Goal: Task Accomplishment & Management: Use online tool/utility

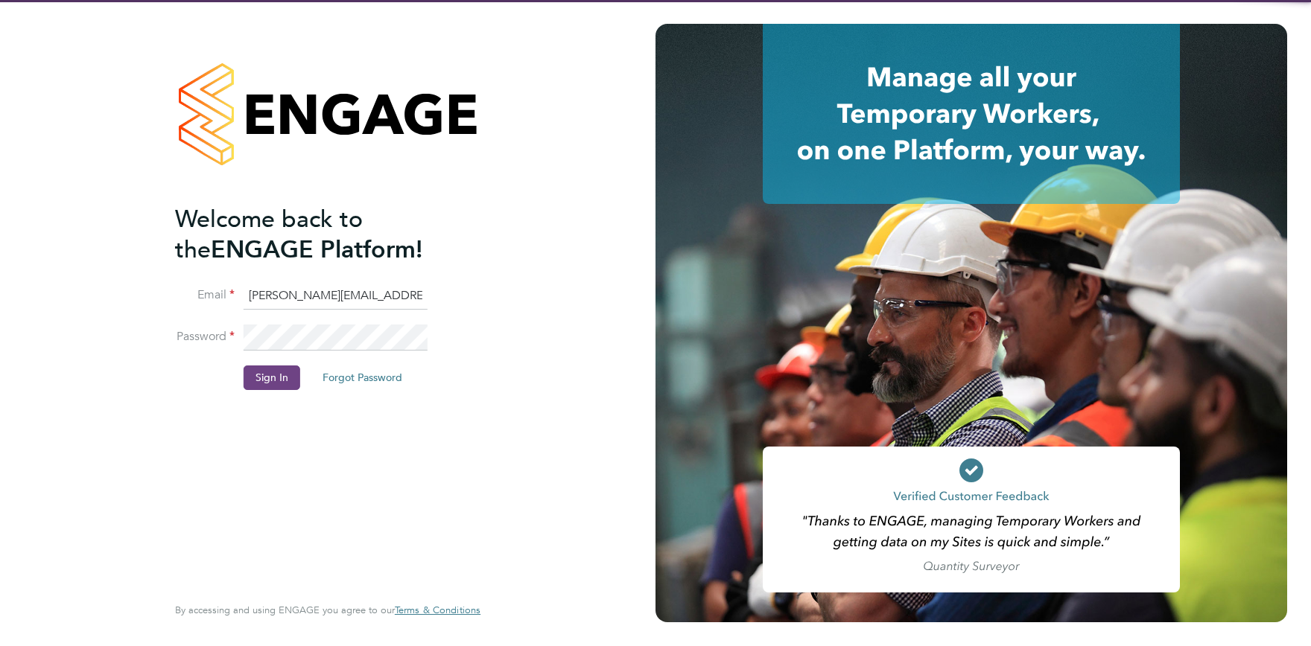
click at [273, 389] on button "Sign In" at bounding box center [271, 378] width 57 height 24
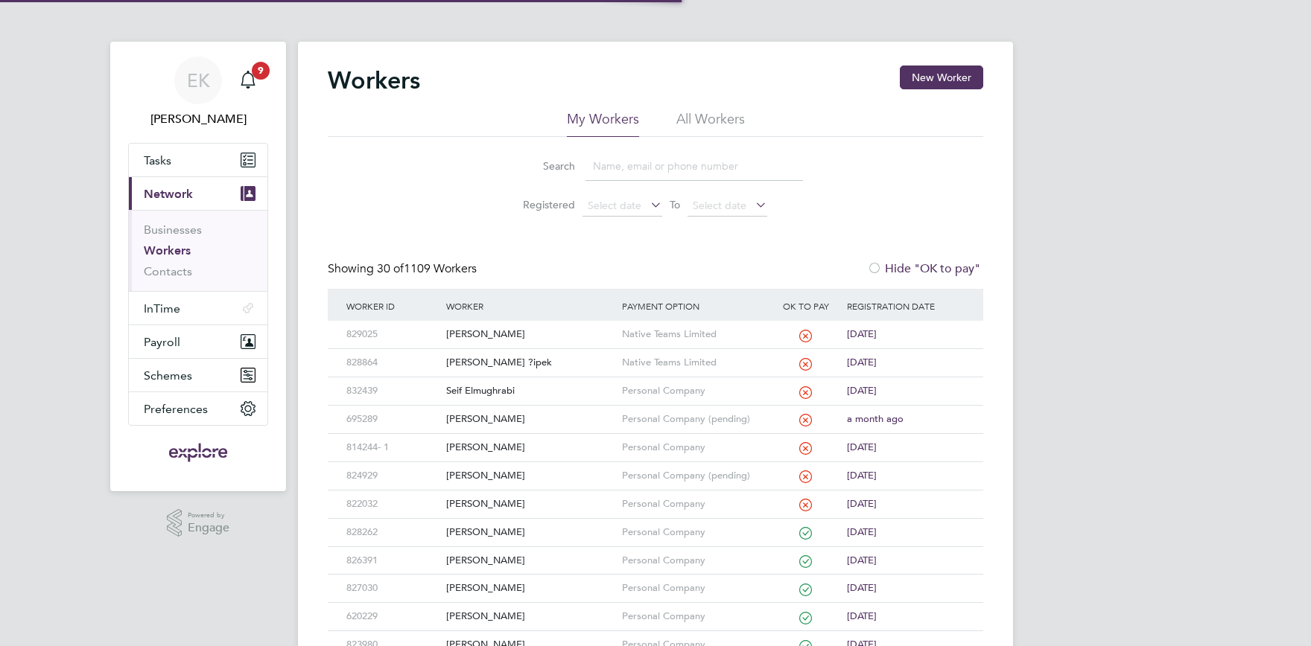
click at [611, 154] on input at bounding box center [693, 166] width 217 height 29
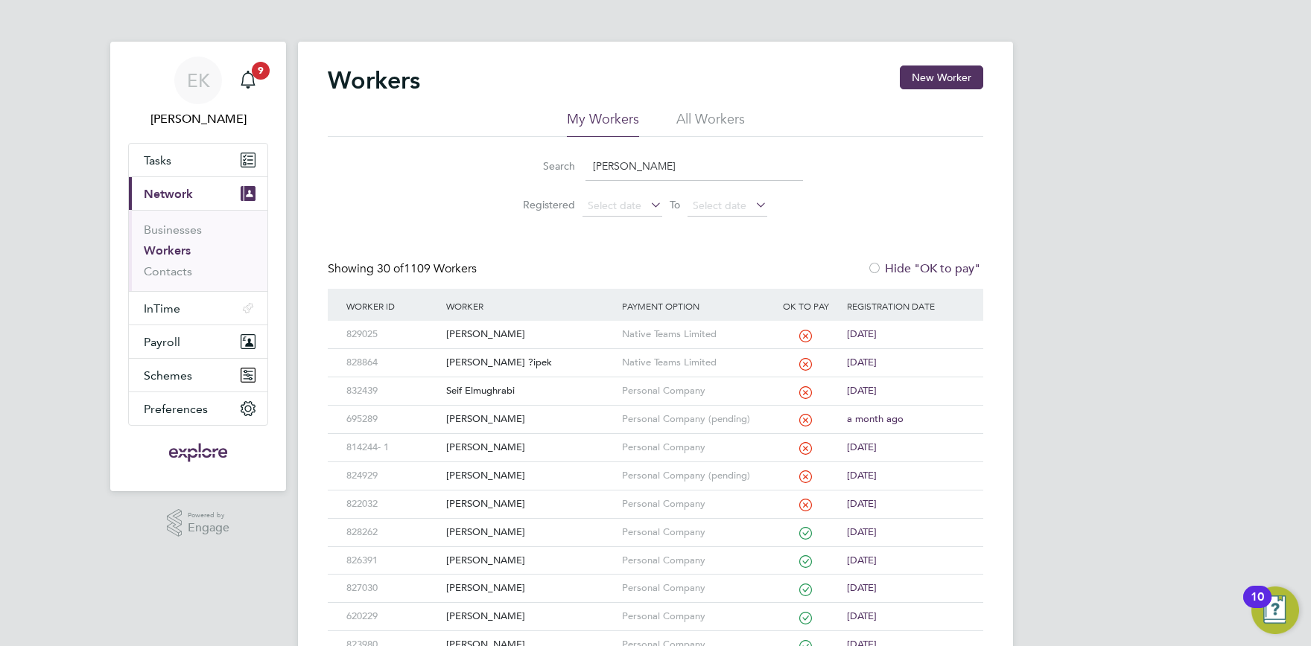
type input "graham"
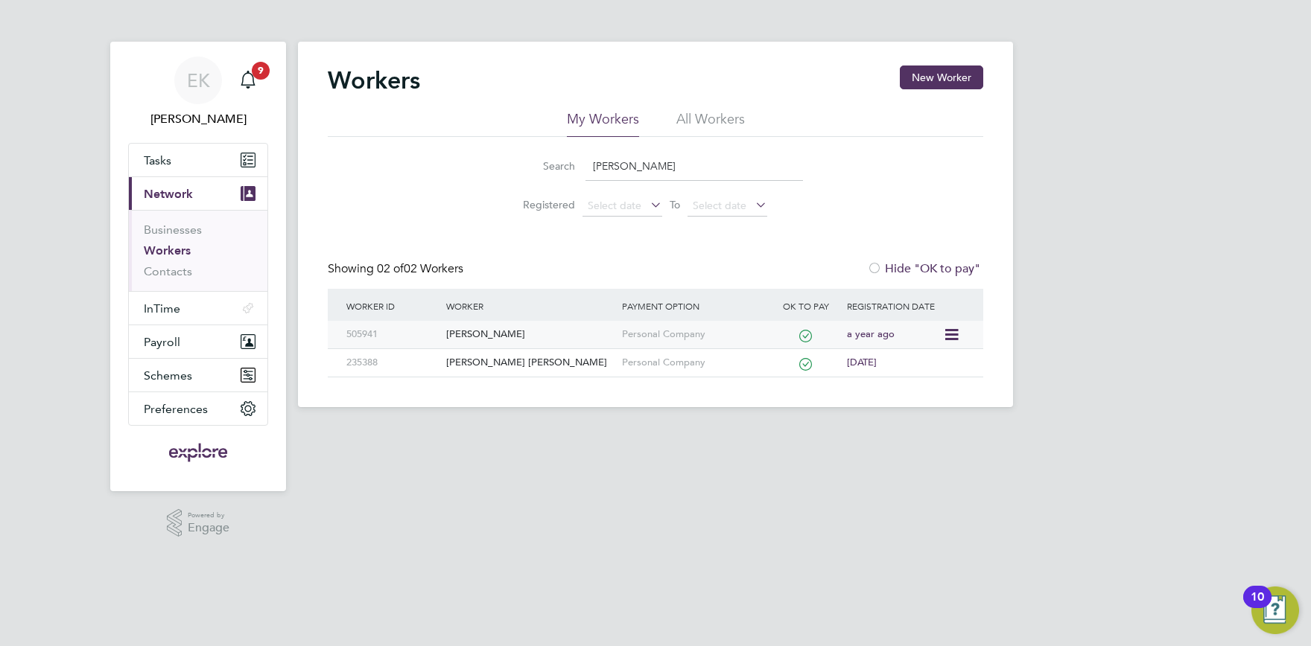
click at [492, 332] on div "[PERSON_NAME]" at bounding box center [529, 335] width 175 height 28
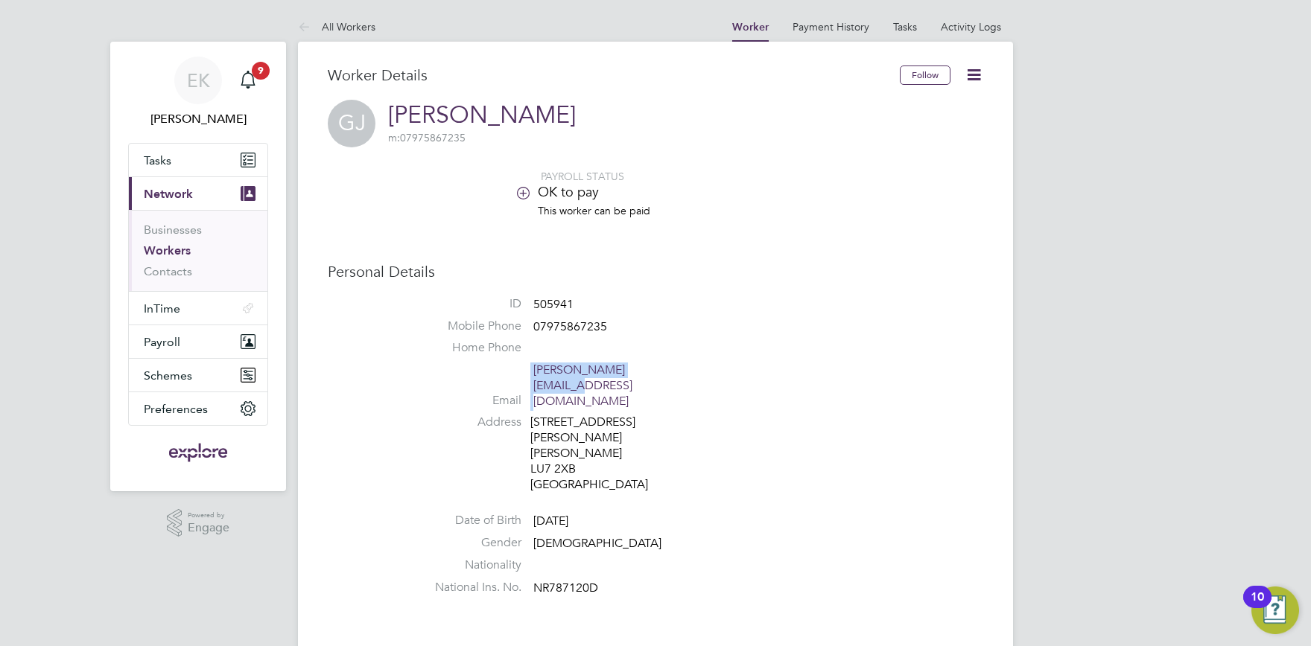
drag, startPoint x: 701, startPoint y: 362, endPoint x: 675, endPoint y: 367, distance: 25.8
click at [675, 367] on ul "ID 505941 Mobile Phone [PHONE_NUMBER] Home Phone Email [PERSON_NAME][EMAIL_ADDR…" at bounding box center [700, 449] width 566 height 306
copy li "[PERSON_NAME][EMAIL_ADDRESS][DOMAIN_NAME]"
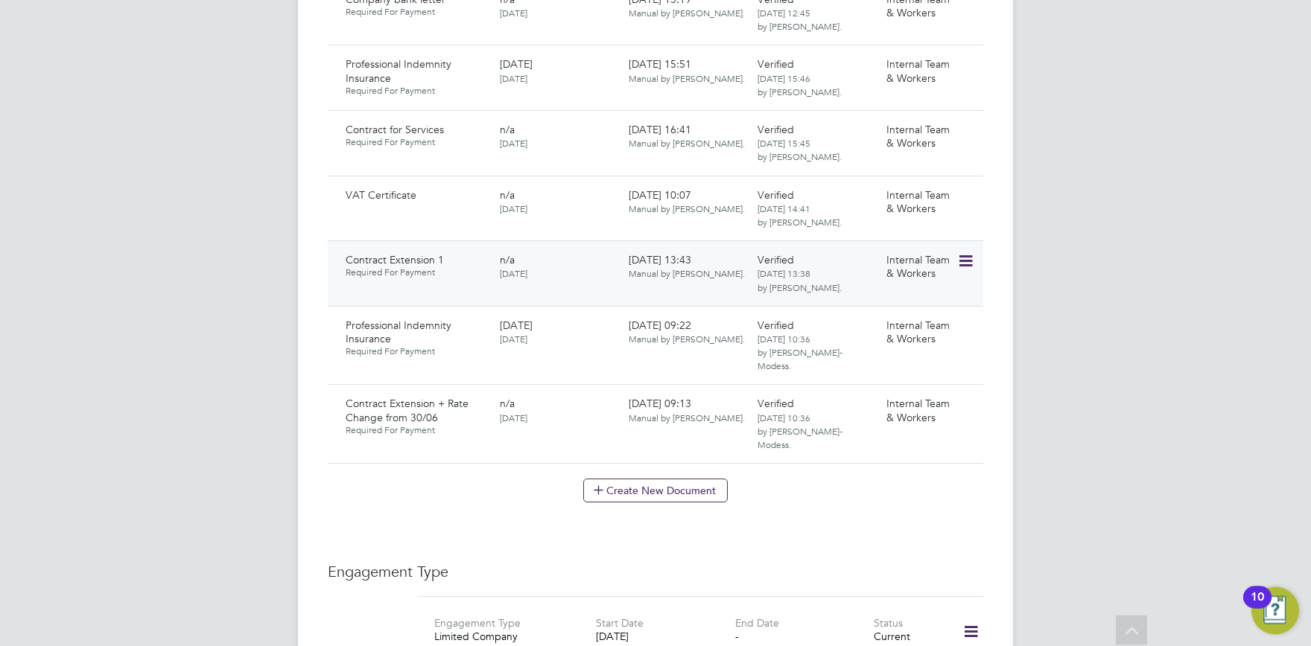
scroll to position [1229, 0]
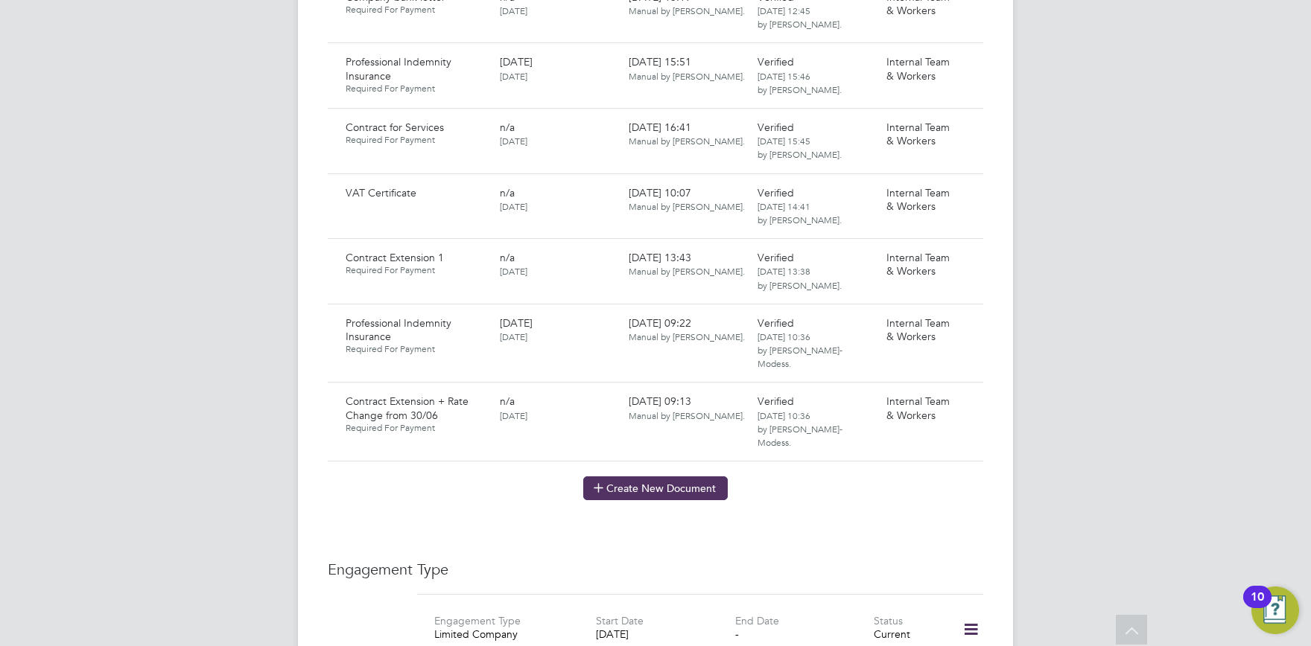
click at [602, 482] on icon at bounding box center [598, 487] width 11 height 11
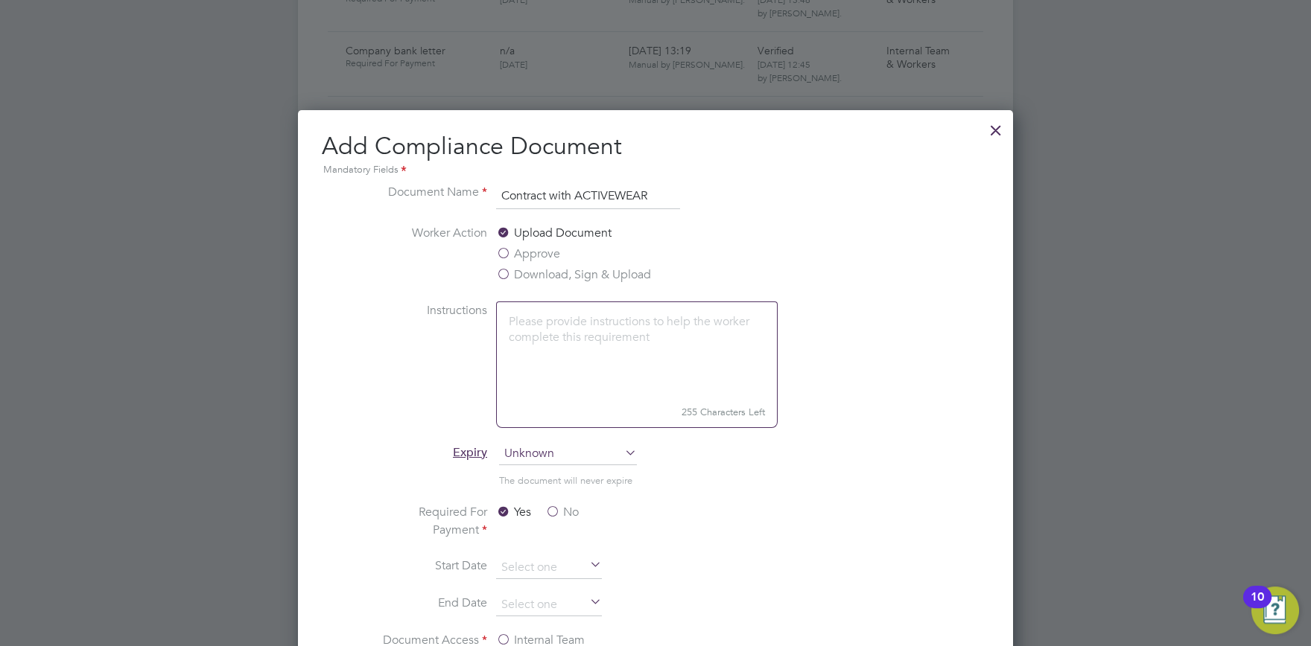
scroll to position [1147, 0]
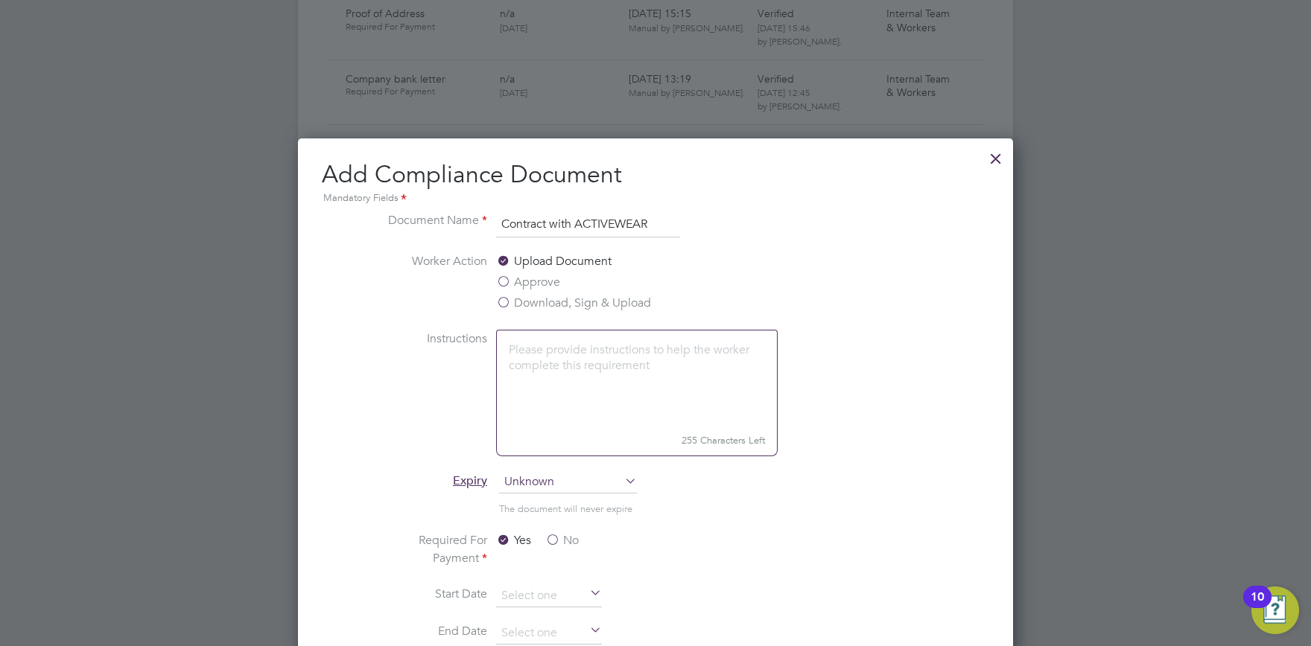
type input "Contract with ACTIVEWEAR"
click at [613, 295] on label "Download, Sign & Upload" at bounding box center [573, 303] width 155 height 18
click at [0, 0] on input "Download, Sign & Upload" at bounding box center [0, 0] width 0 height 0
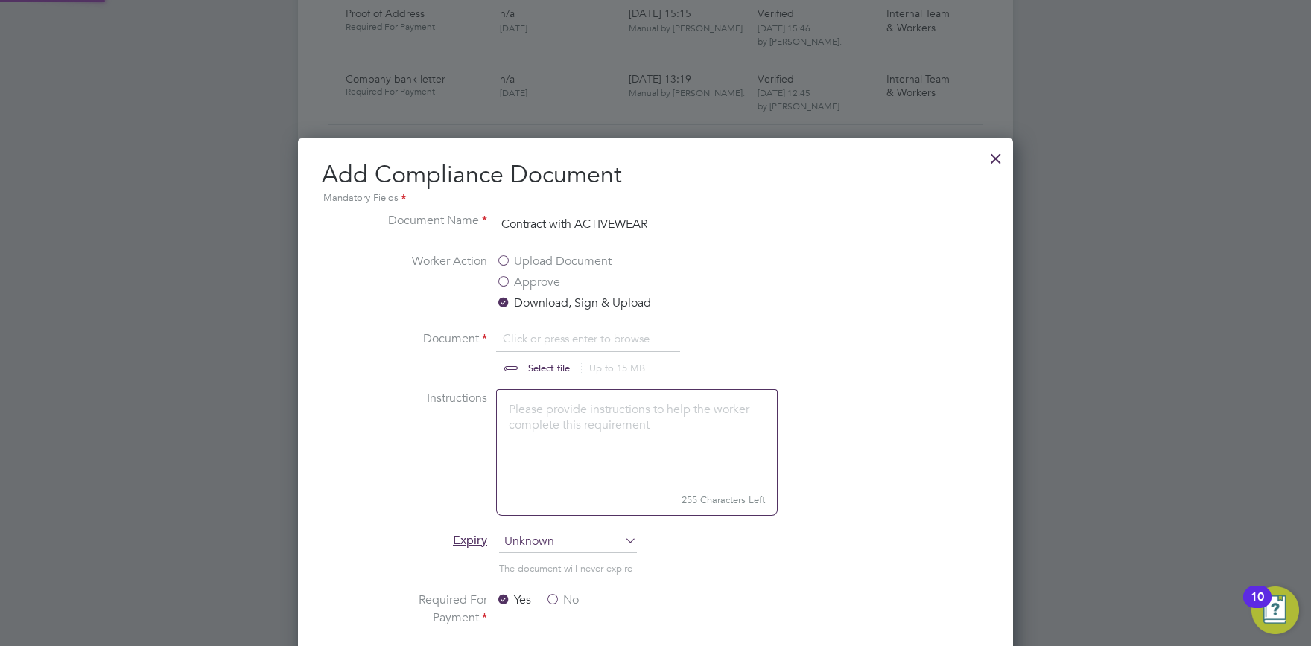
scroll to position [22, 185]
click at [559, 340] on input "file" at bounding box center [563, 352] width 234 height 45
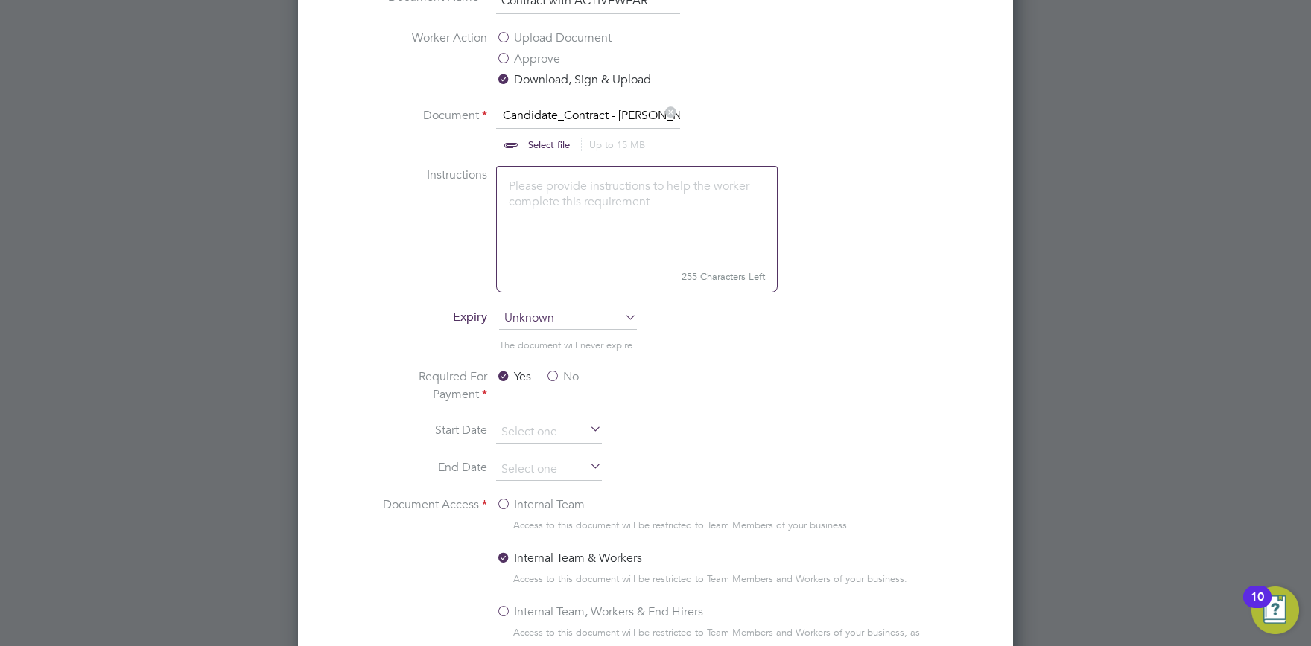
scroll to position [1179, 0]
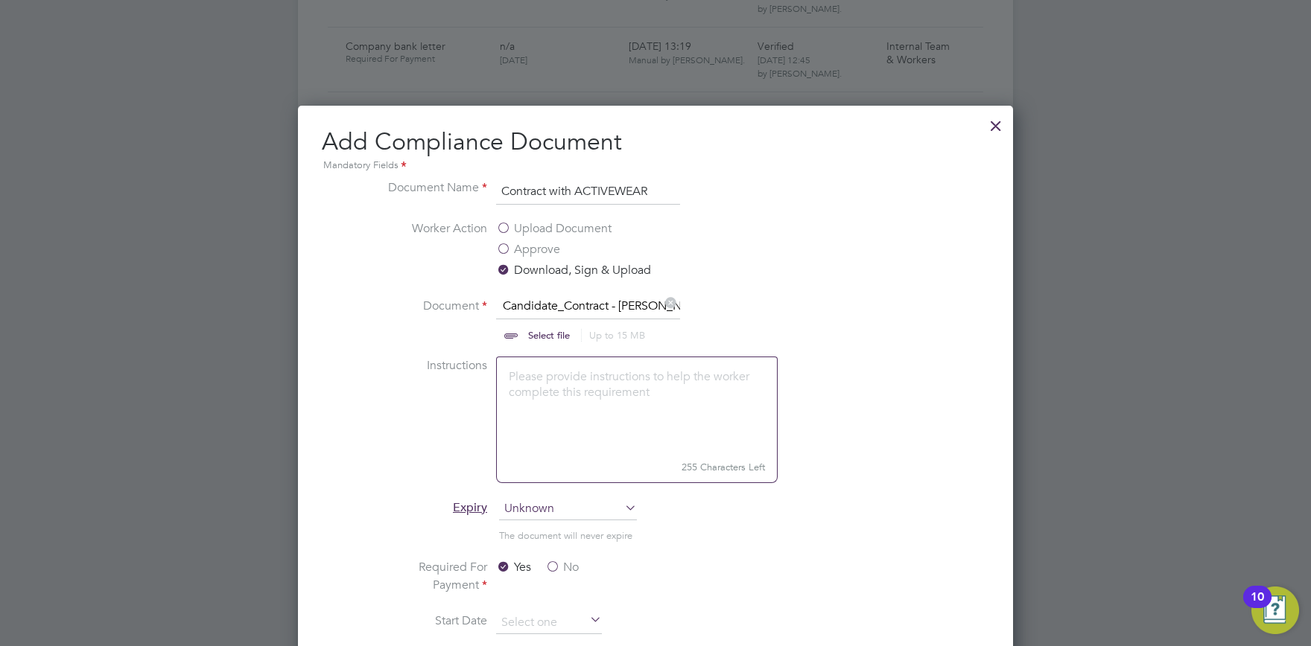
click at [579, 404] on textarea at bounding box center [636, 406] width 281 height 99
drag, startPoint x: 604, startPoint y: 445, endPoint x: 567, endPoint y: 447, distance: 36.5
click at [567, 447] on textarea "Hi Graham This contract replaces your exisiting contract with Culligan Exp[lore…" at bounding box center [636, 406] width 281 height 99
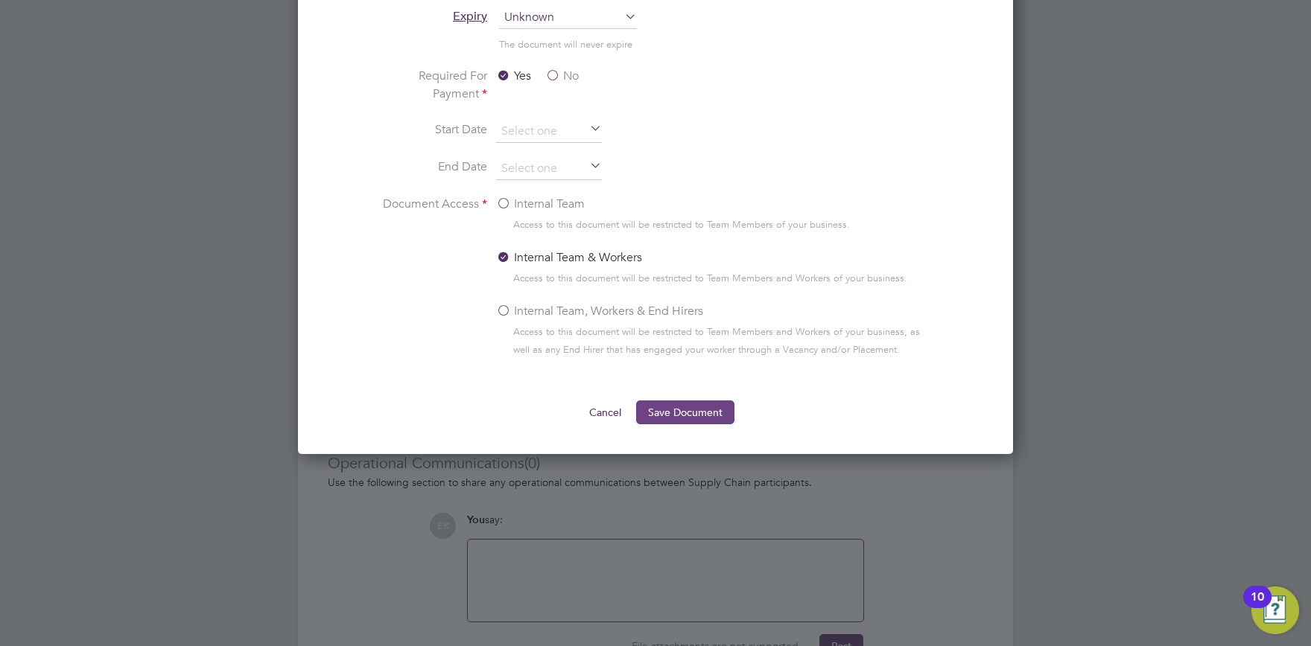
type textarea "Hi Graham This contract replaces your exisiting contract with Culligan Exp[lore…"
click at [661, 414] on button "Save Document" at bounding box center [685, 413] width 98 height 24
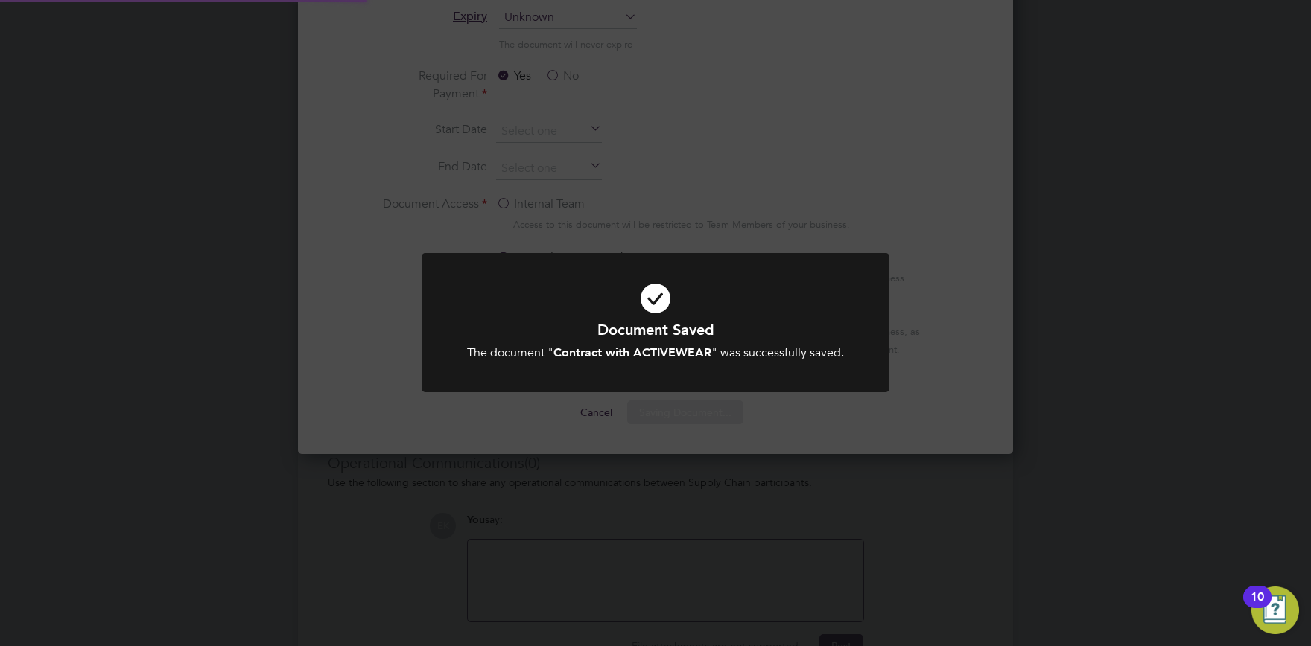
click at [701, 400] on div "Document Saved The document " Contract with ACTIVEWEAR " was successfully saved…" at bounding box center [655, 331] width 468 height 157
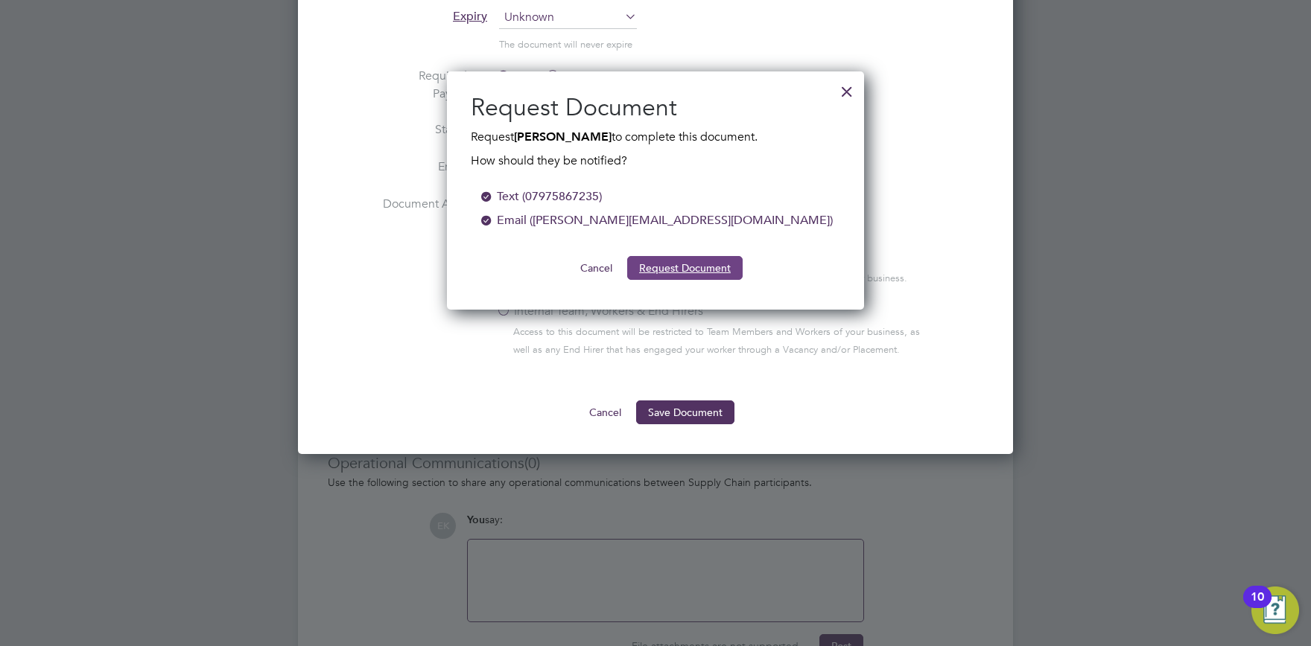
click at [665, 258] on button "Request Document" at bounding box center [684, 268] width 115 height 24
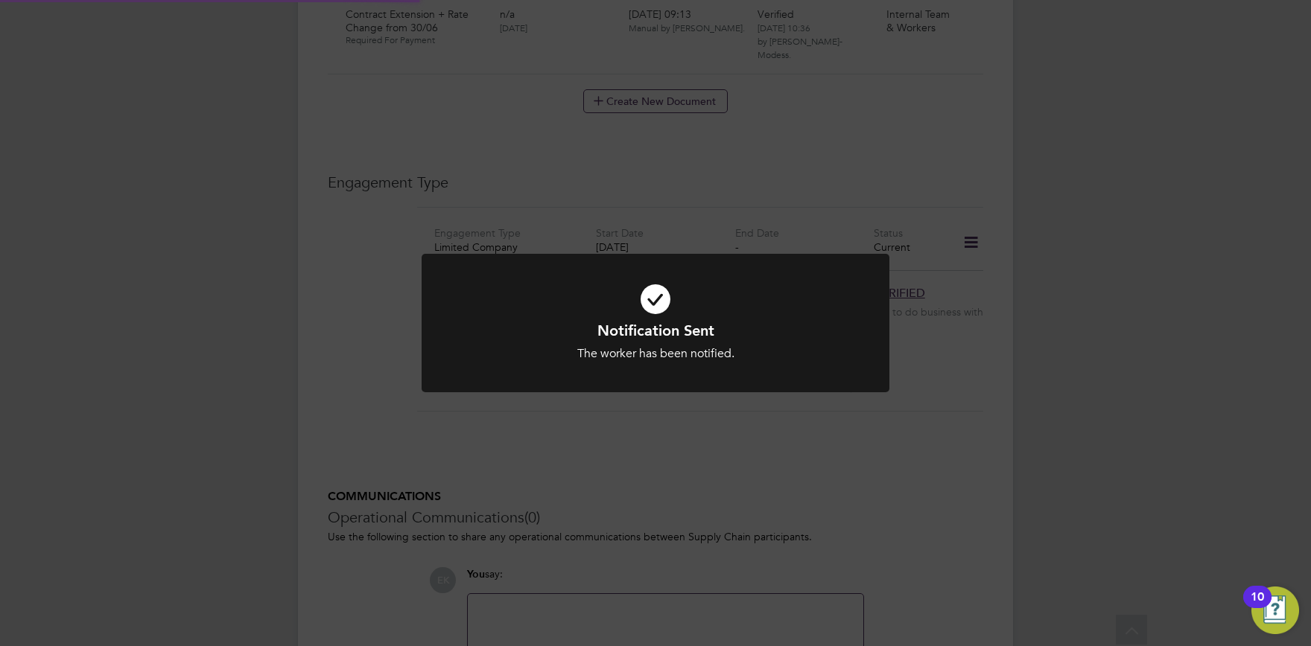
click at [631, 441] on div "Notification Sent The worker has been notified. Cancel Okay" at bounding box center [655, 323] width 1311 height 646
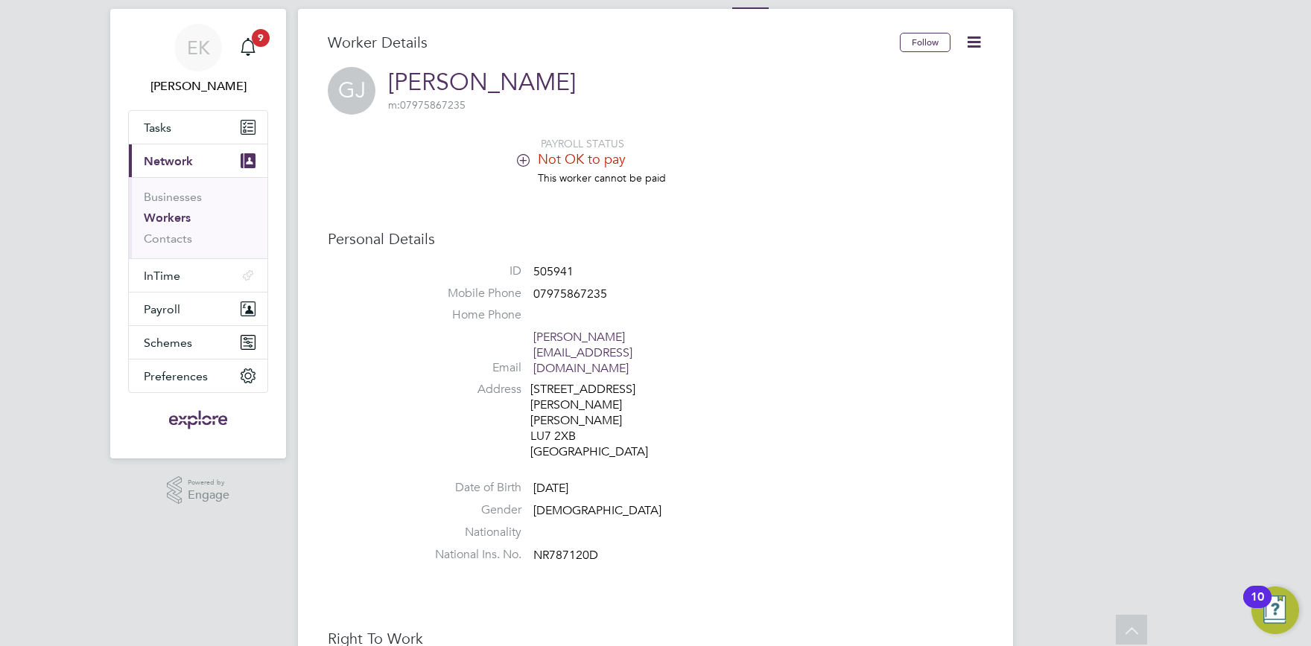
scroll to position [0, 0]
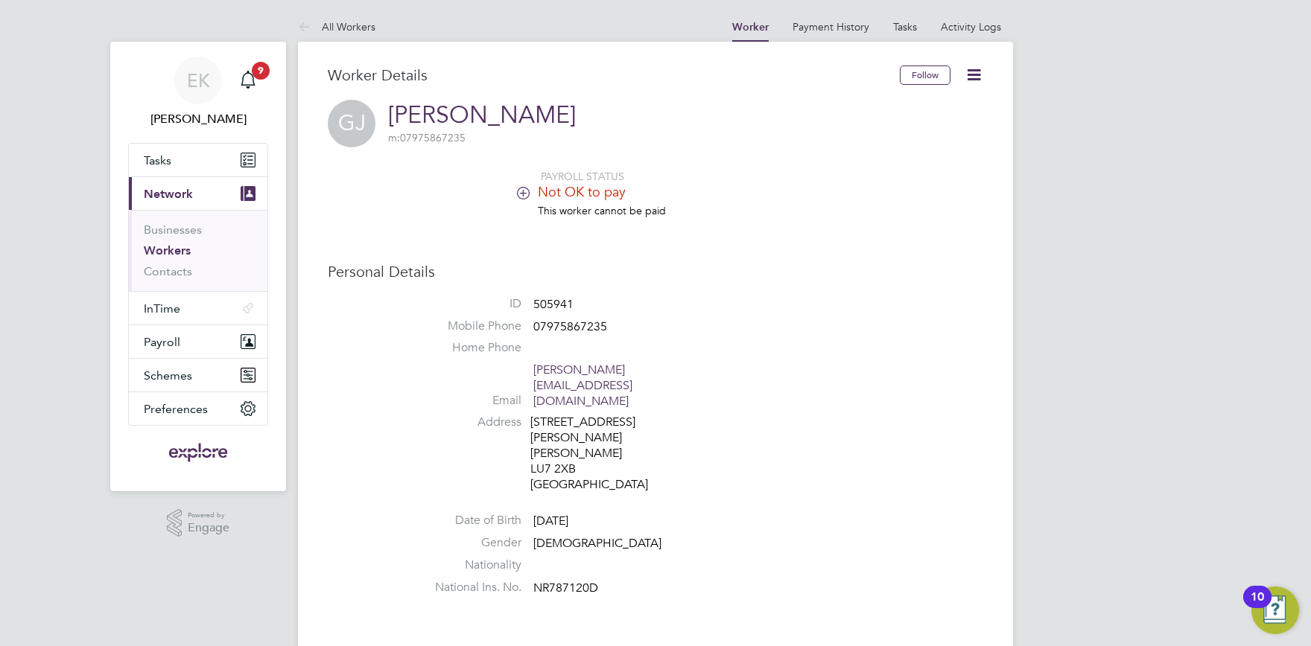
click at [160, 250] on link "Workers" at bounding box center [167, 250] width 47 height 14
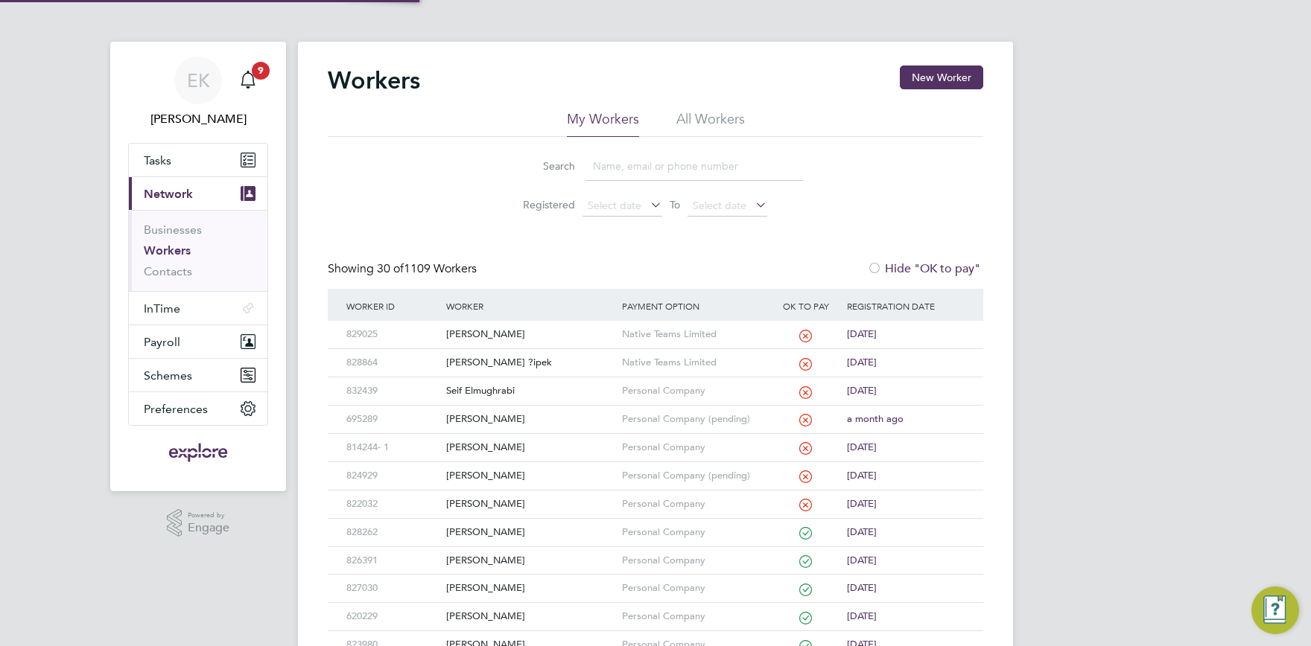
click at [626, 159] on input at bounding box center [693, 166] width 217 height 29
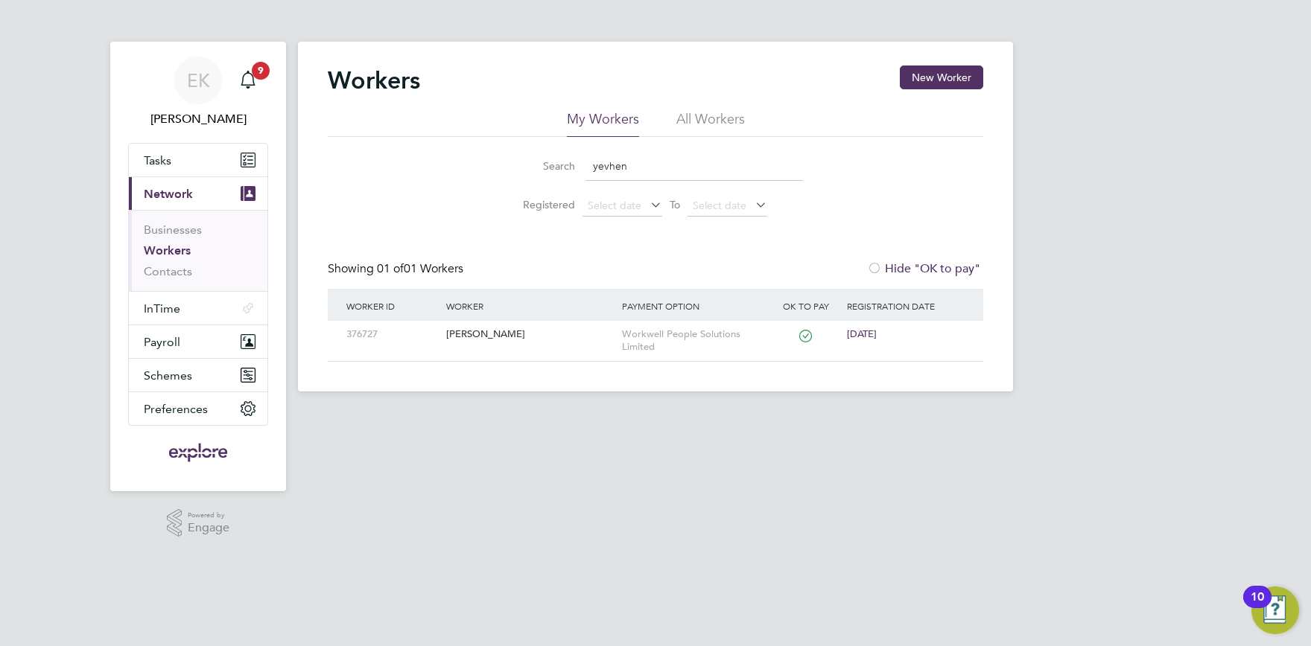
type input "yevhen"
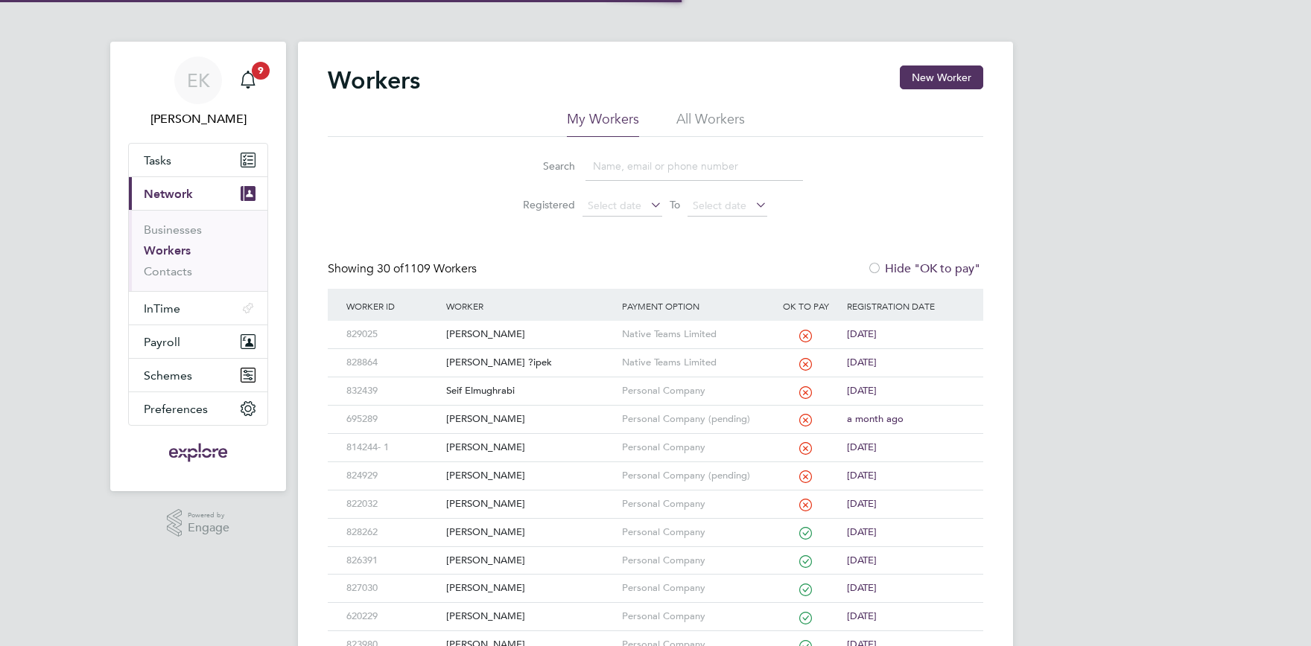
click at [663, 164] on input at bounding box center [693, 166] width 217 height 29
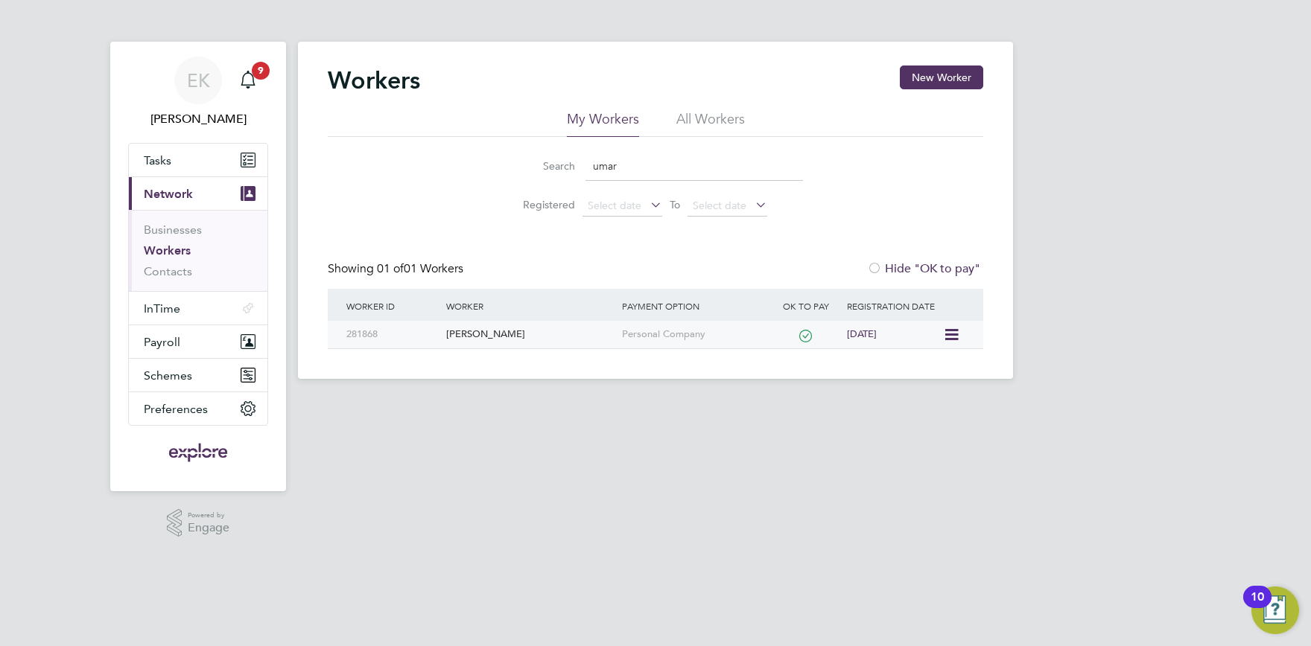
click at [476, 337] on div "[PERSON_NAME]" at bounding box center [529, 335] width 175 height 28
click at [636, 171] on input "umar" at bounding box center [693, 166] width 217 height 29
drag, startPoint x: 682, startPoint y: 171, endPoint x: 459, endPoint y: 165, distance: 222.7
click at [585, 165] on input "umar" at bounding box center [693, 166] width 217 height 29
paste input "Garofalo"
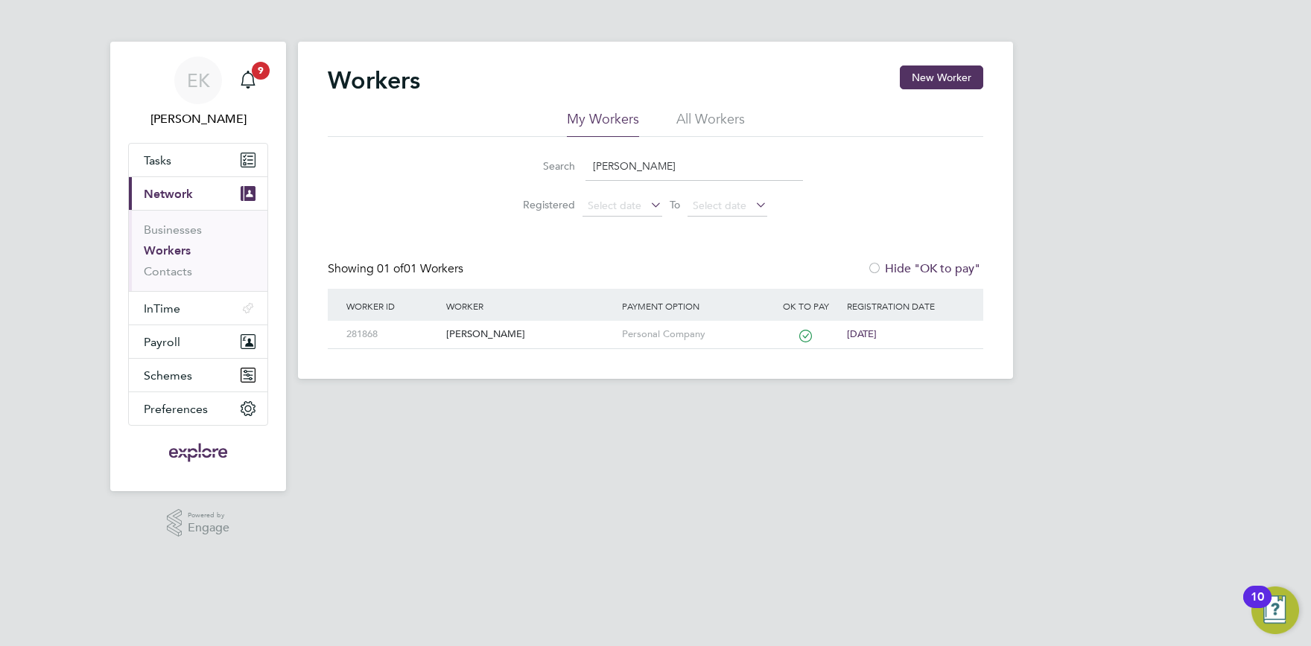
type input "Garofalo"
click at [489, 340] on div "Giulio Garofalo" at bounding box center [529, 335] width 175 height 28
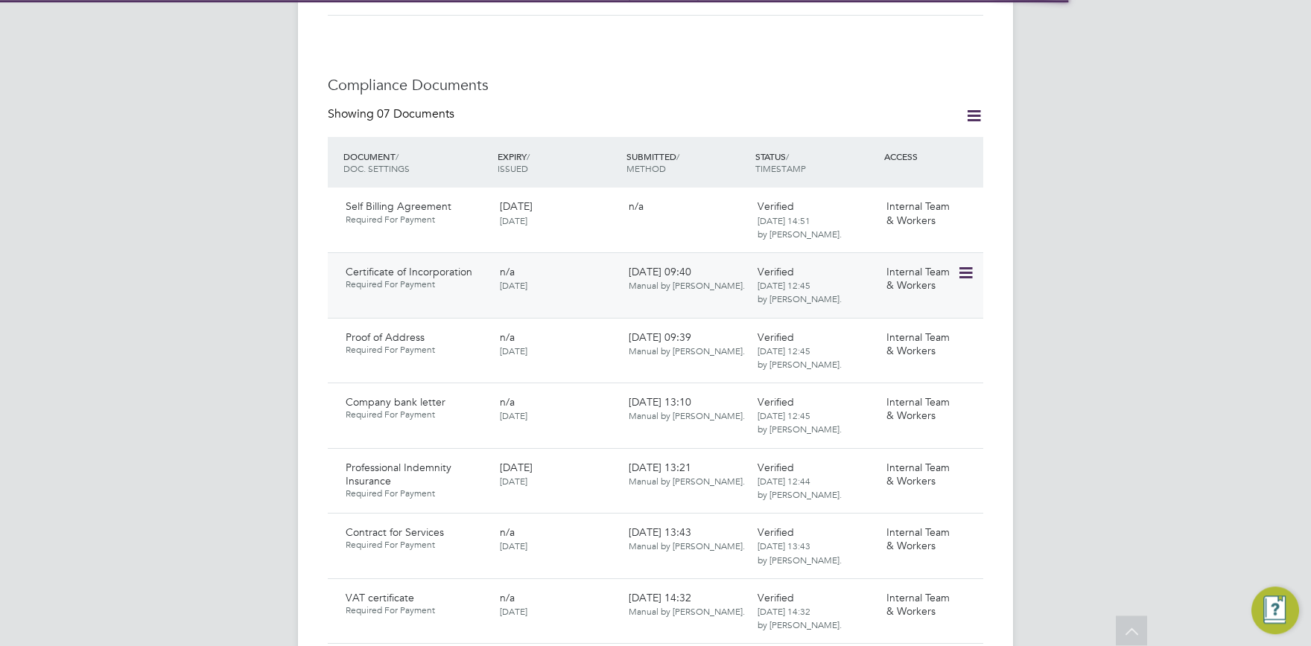
scroll to position [1224, 0]
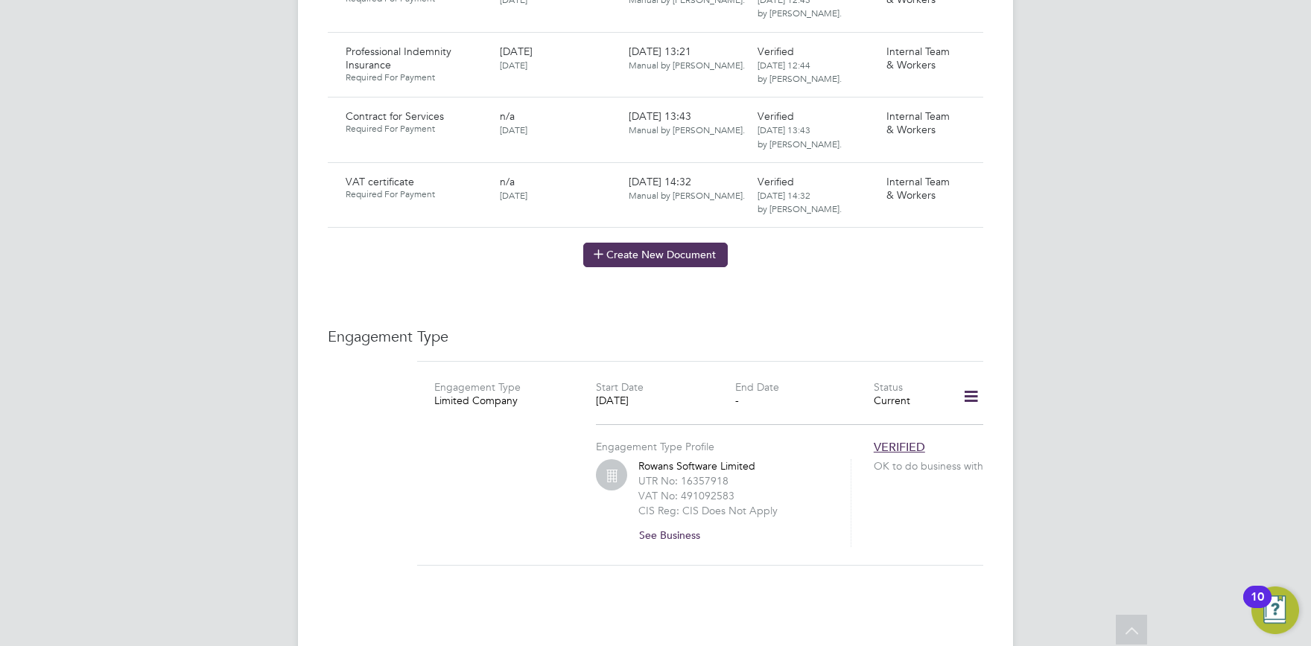
click at [652, 243] on button "Create New Document" at bounding box center [655, 255] width 144 height 24
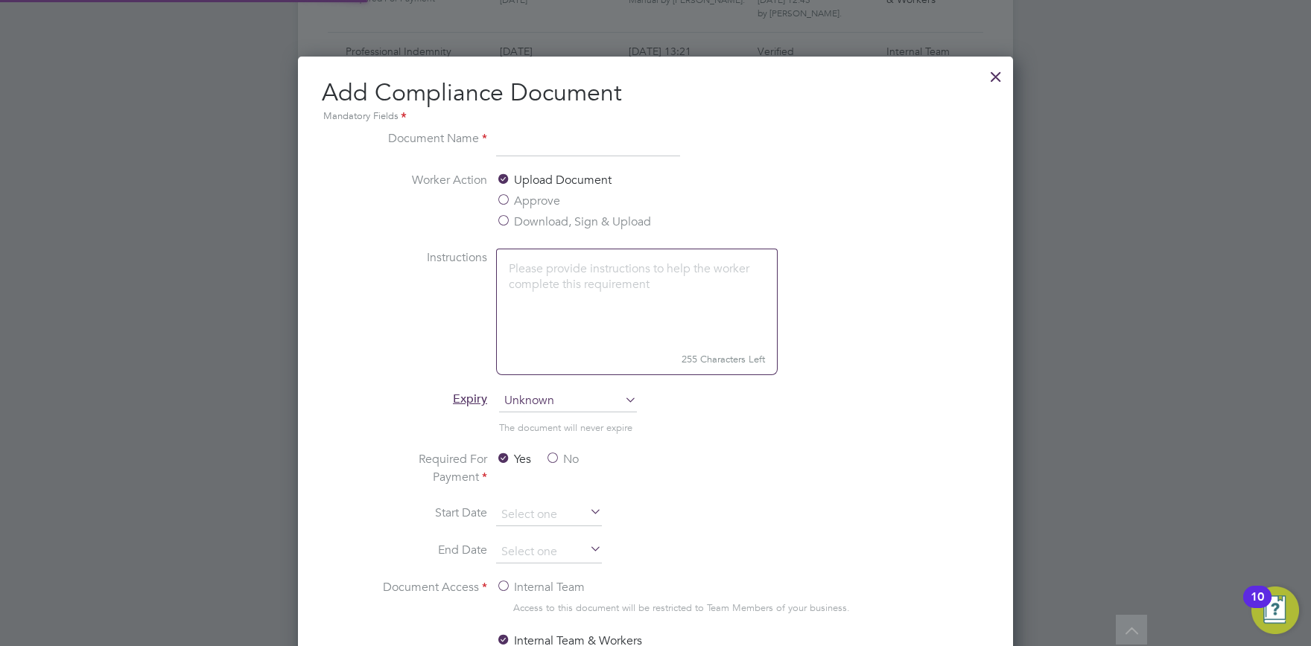
scroll to position [780, 716]
type input "Contract Extnsion 1"
click at [620, 222] on label "Download, Sign & Upload" at bounding box center [573, 222] width 155 height 18
click at [0, 0] on input "Download, Sign & Upload" at bounding box center [0, 0] width 0 height 0
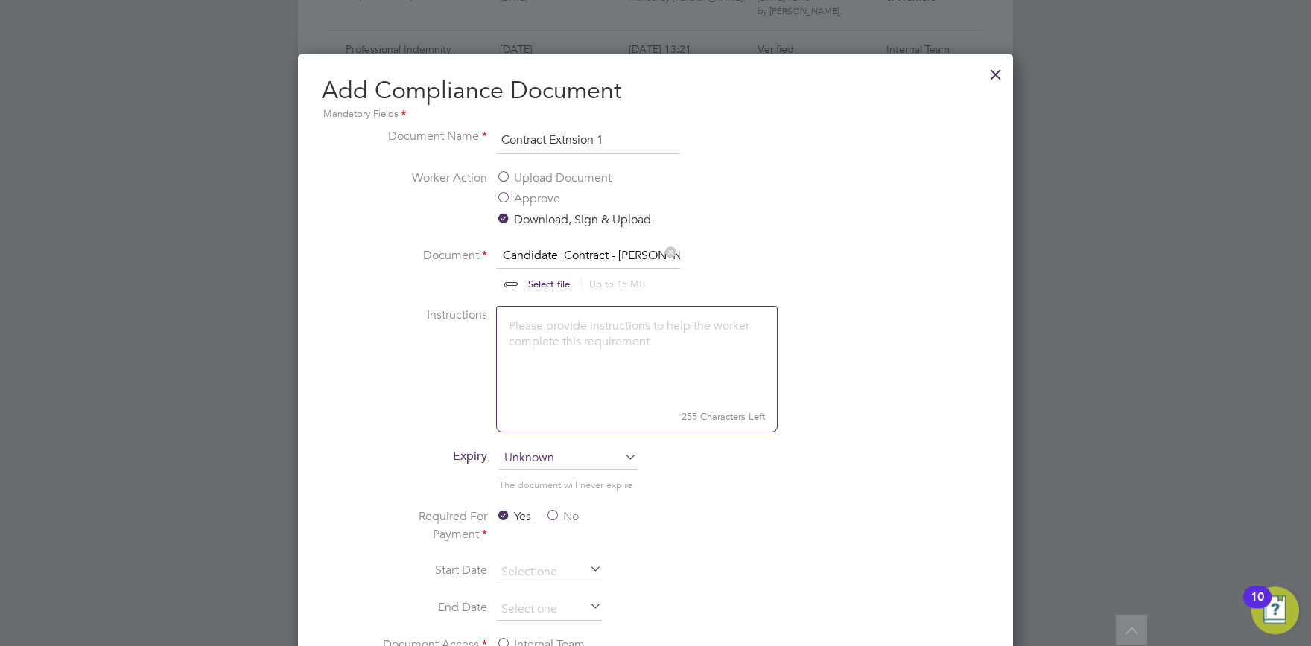
scroll to position [1475, 0]
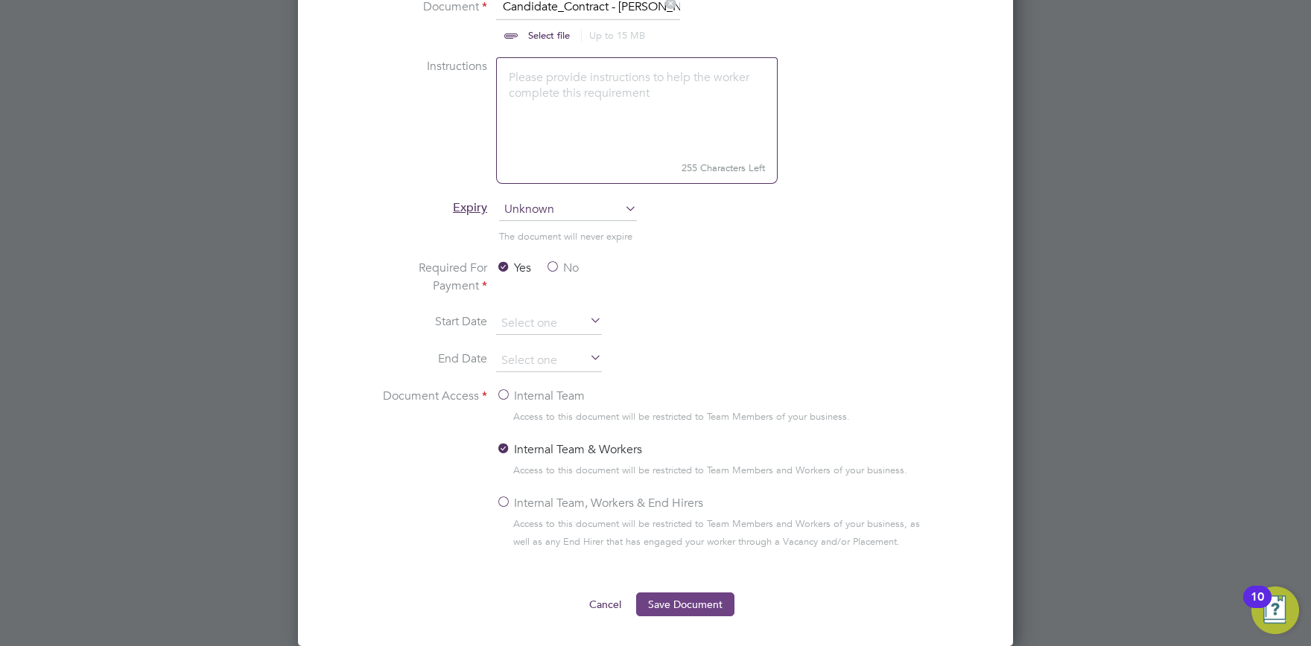
click at [700, 608] on button "Save Document" at bounding box center [685, 605] width 98 height 24
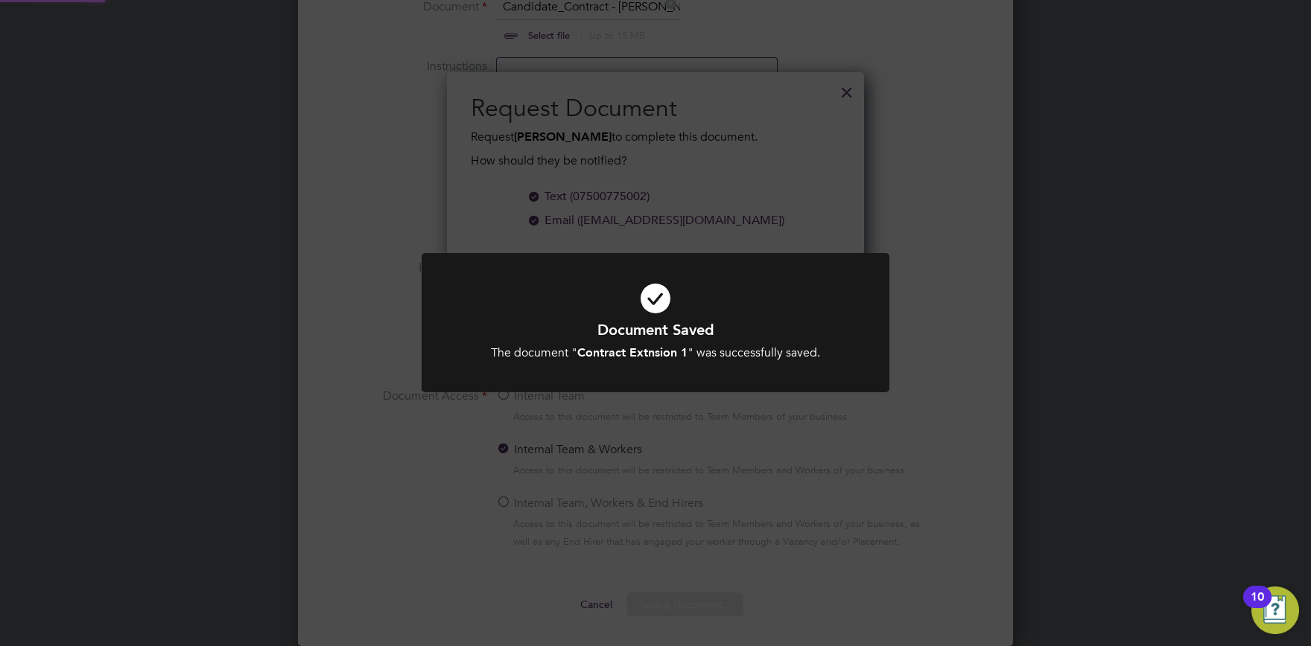
scroll to position [238, 418]
click at [663, 439] on div "Document Saved The document " Contract Extnsion 1 " was successfully saved. Can…" at bounding box center [655, 323] width 1311 height 646
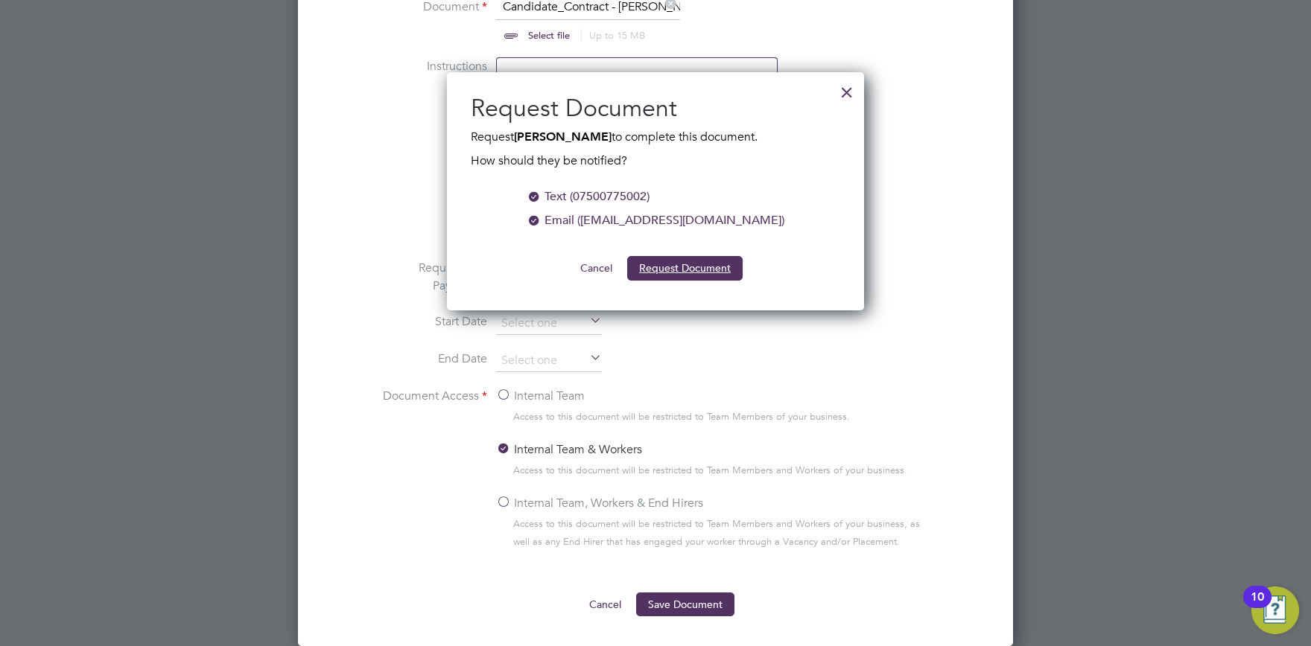
click at [677, 259] on button "Request Document" at bounding box center [684, 268] width 115 height 24
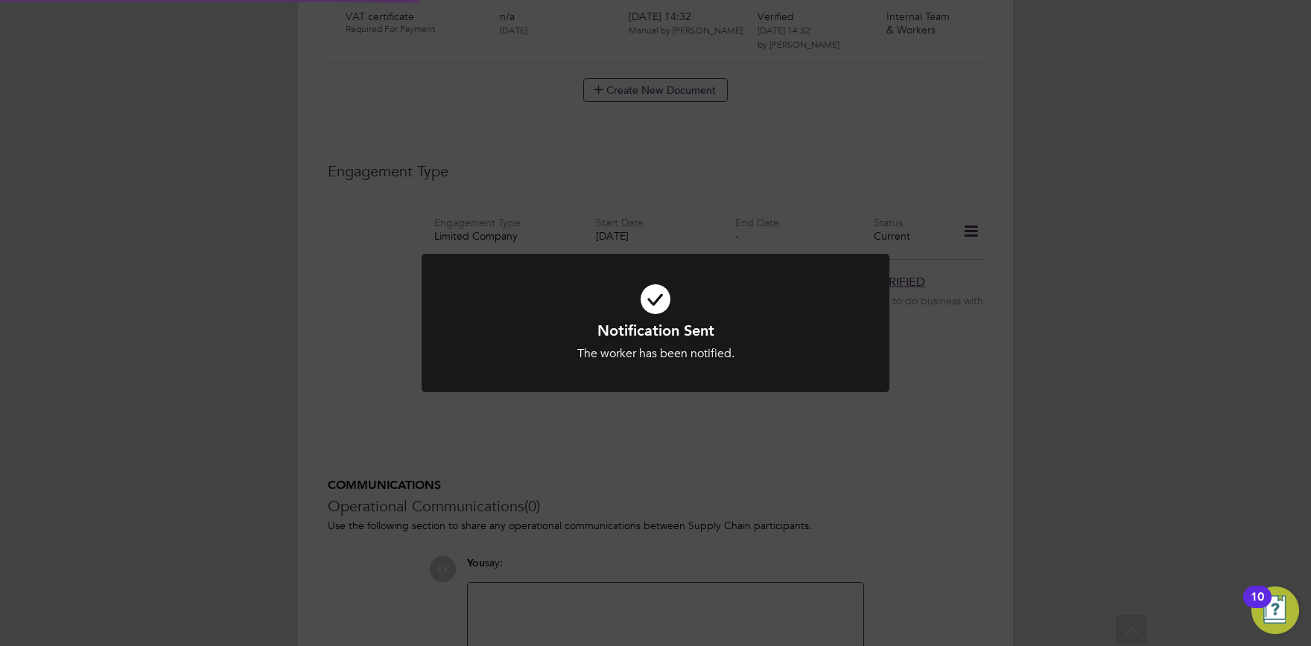
scroll to position [1475, 0]
click at [630, 383] on div at bounding box center [655, 323] width 468 height 139
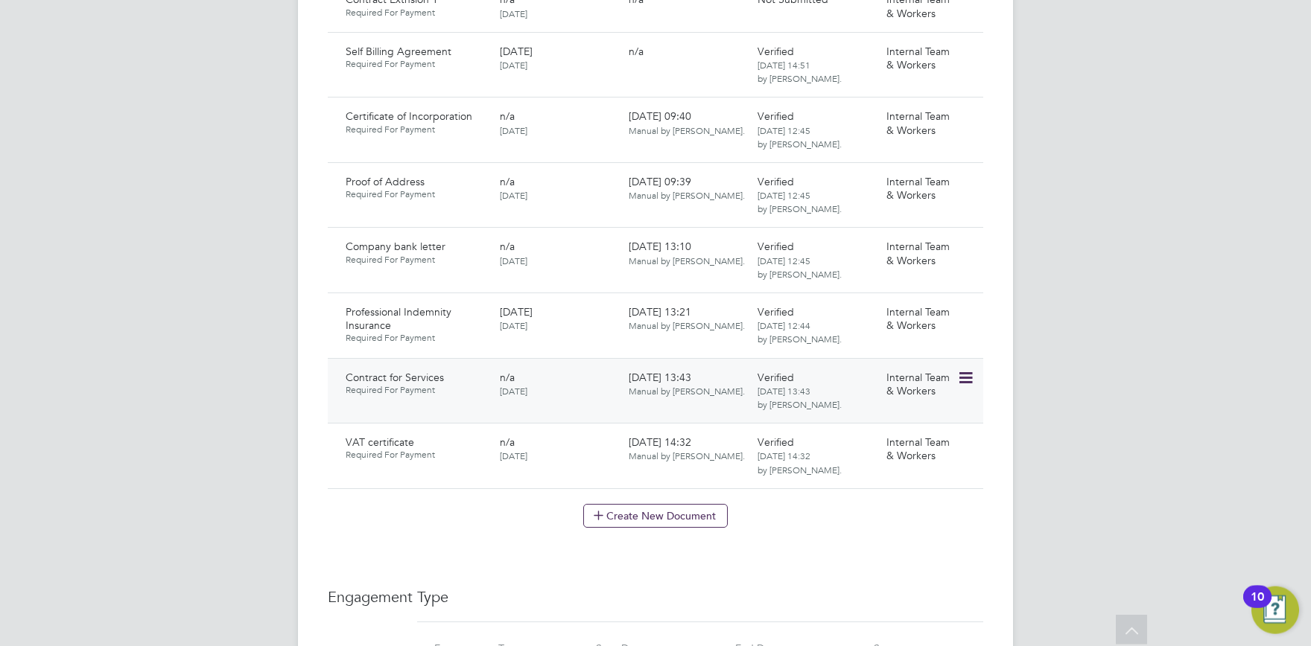
scroll to position [984, 0]
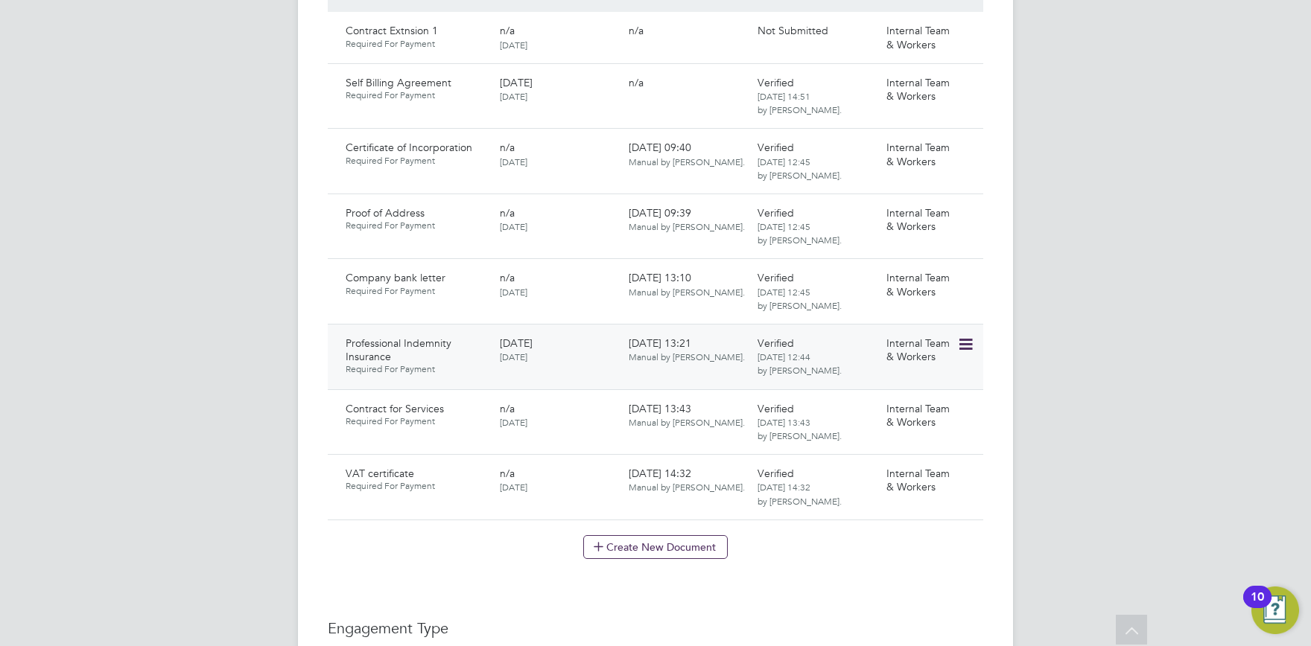
click at [971, 336] on icon at bounding box center [964, 345] width 15 height 18
click at [902, 357] on li "Download Document" at bounding box center [912, 356] width 118 height 21
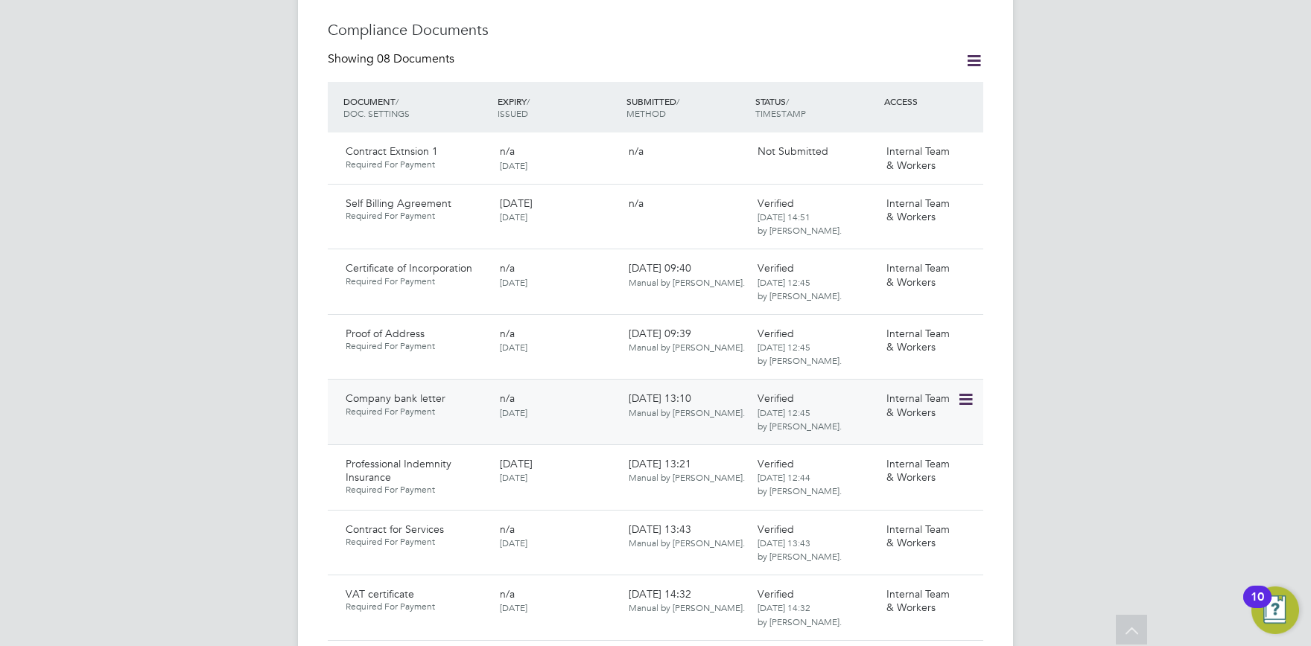
scroll to position [738, 0]
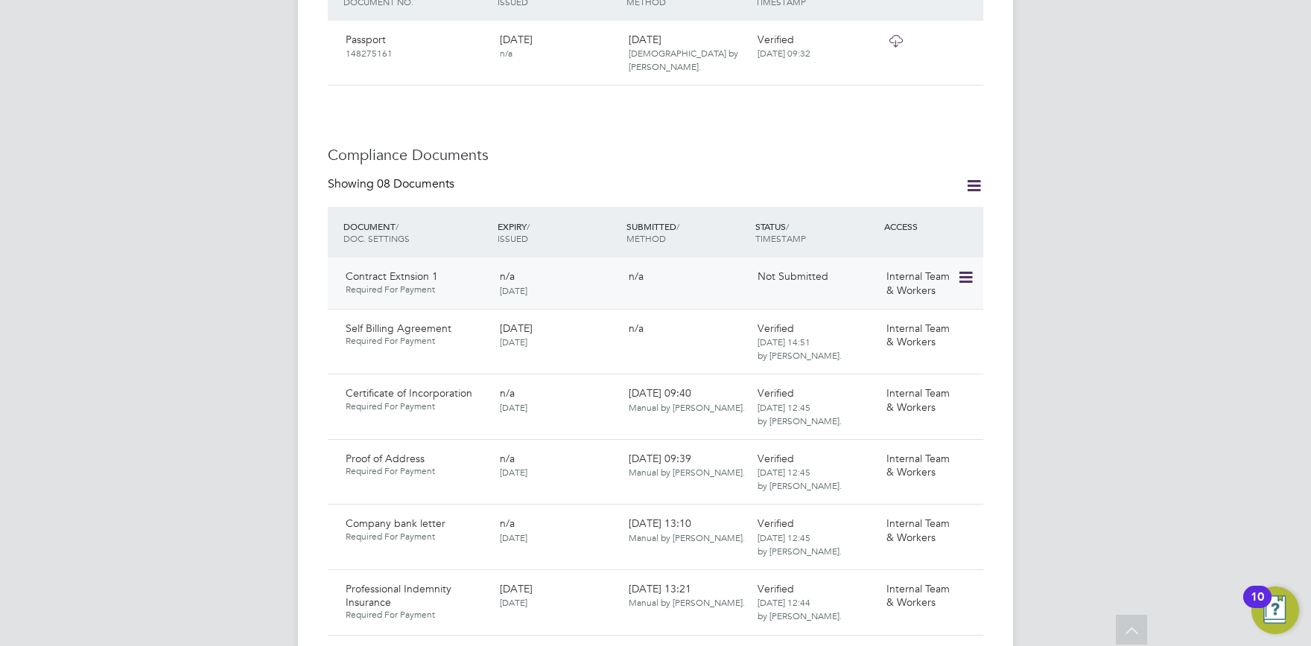
click at [958, 269] on icon at bounding box center [964, 278] width 15 height 18
click at [849, 283] on li "View Requested Document" at bounding box center [898, 290] width 149 height 21
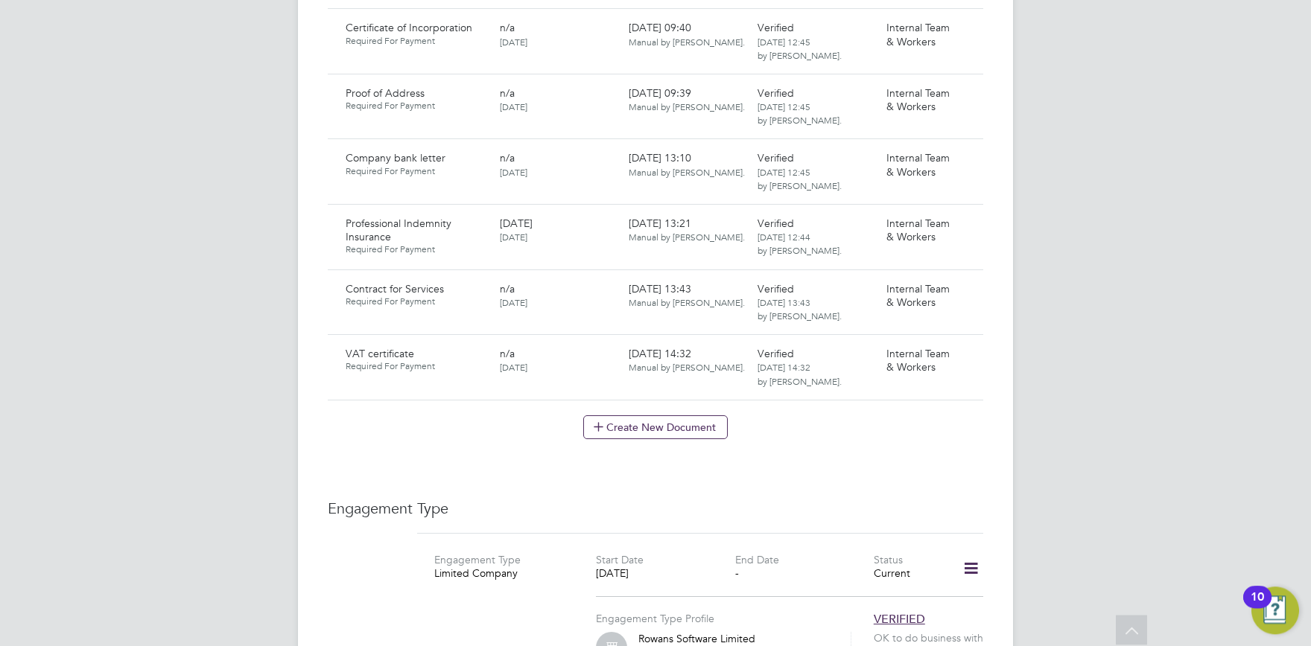
scroll to position [983, 0]
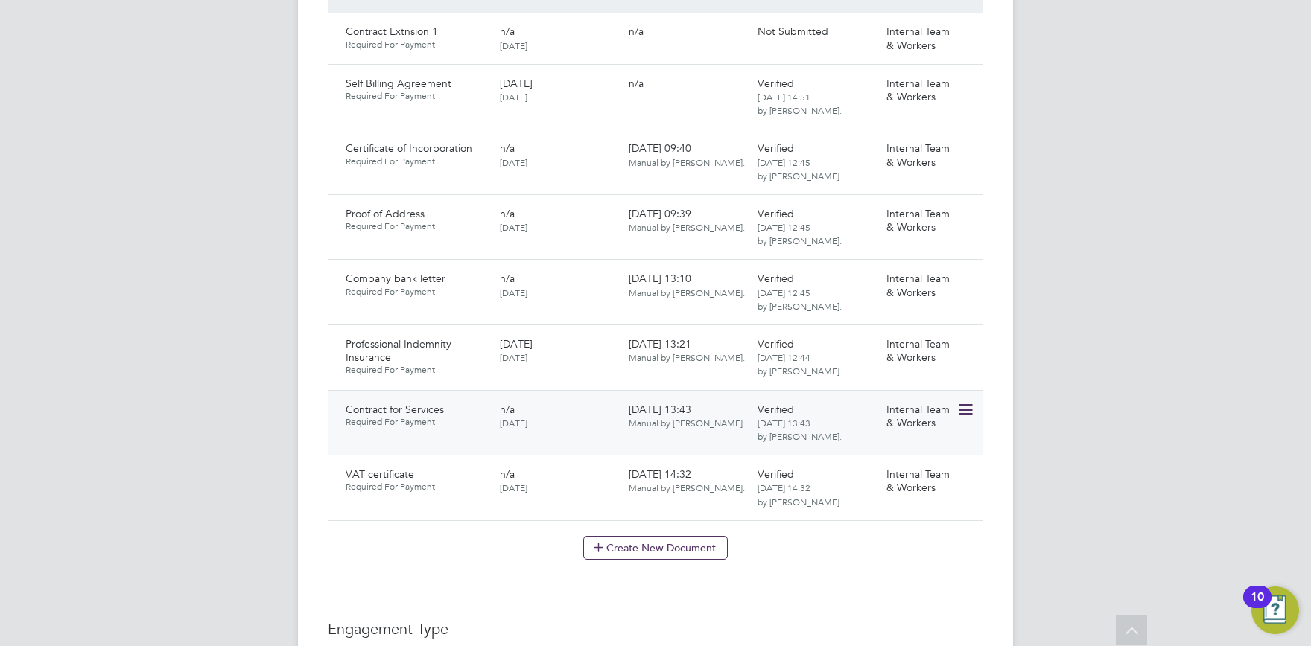
click at [971, 401] on icon at bounding box center [964, 410] width 15 height 18
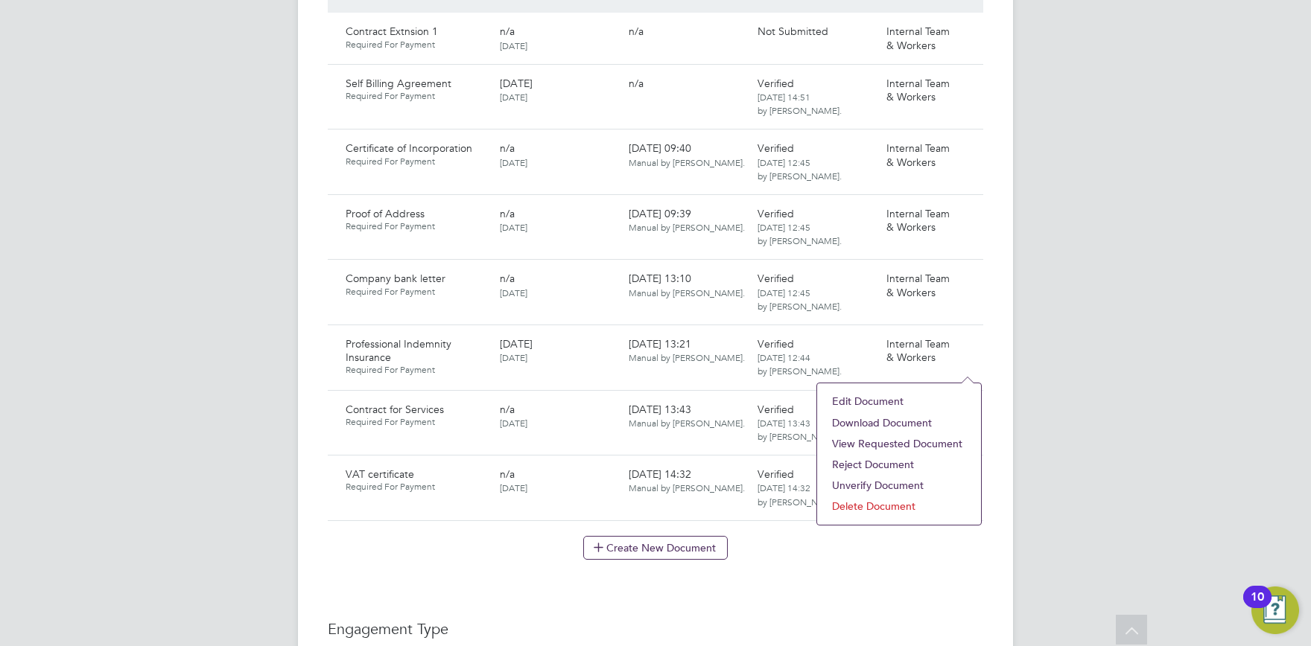
click at [892, 424] on li "Download Document" at bounding box center [898, 423] width 149 height 21
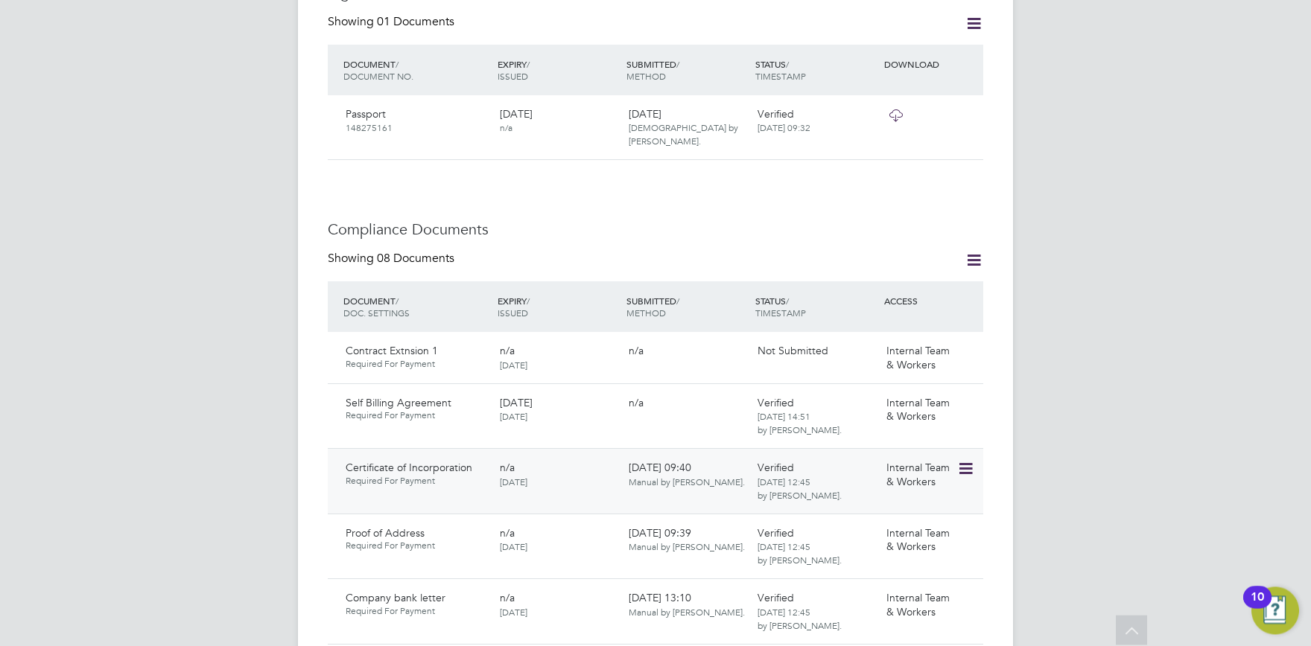
scroll to position [655, 0]
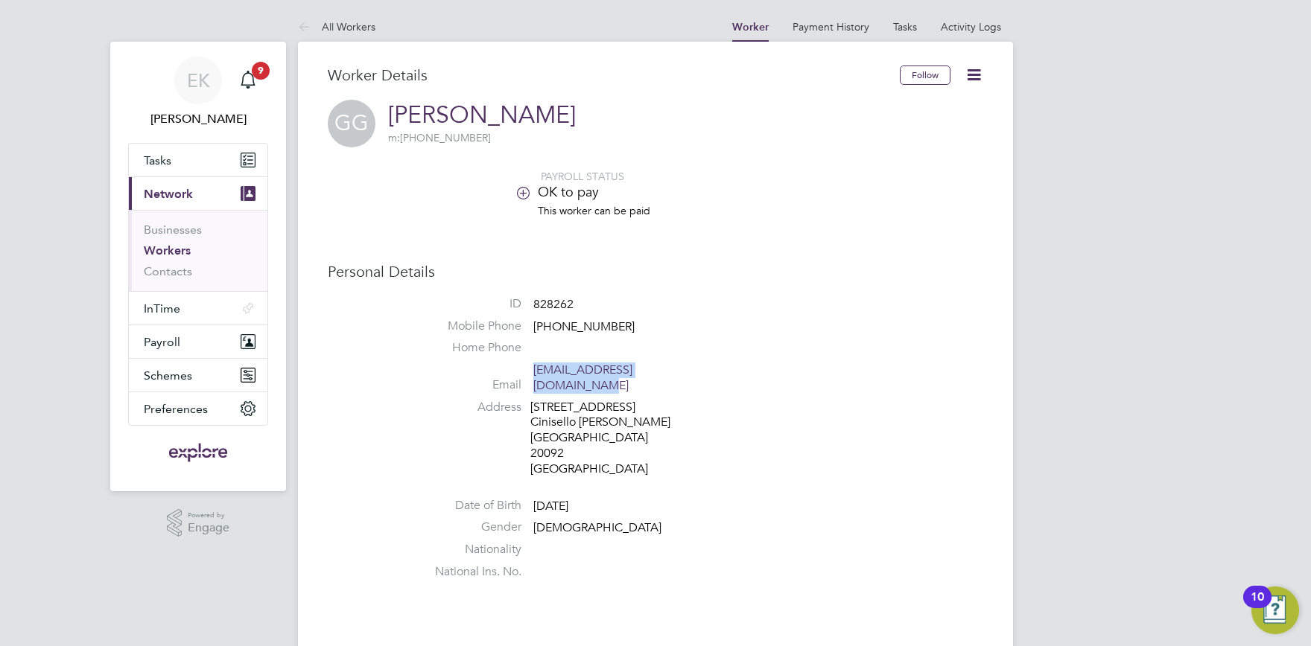
drag, startPoint x: 728, startPoint y: 371, endPoint x: 536, endPoint y: 377, distance: 191.5
click at [536, 377] on li "Email [EMAIL_ADDRESS][DOMAIN_NAME]" at bounding box center [700, 381] width 566 height 36
copy link "[EMAIL_ADDRESS][DOMAIN_NAME]"
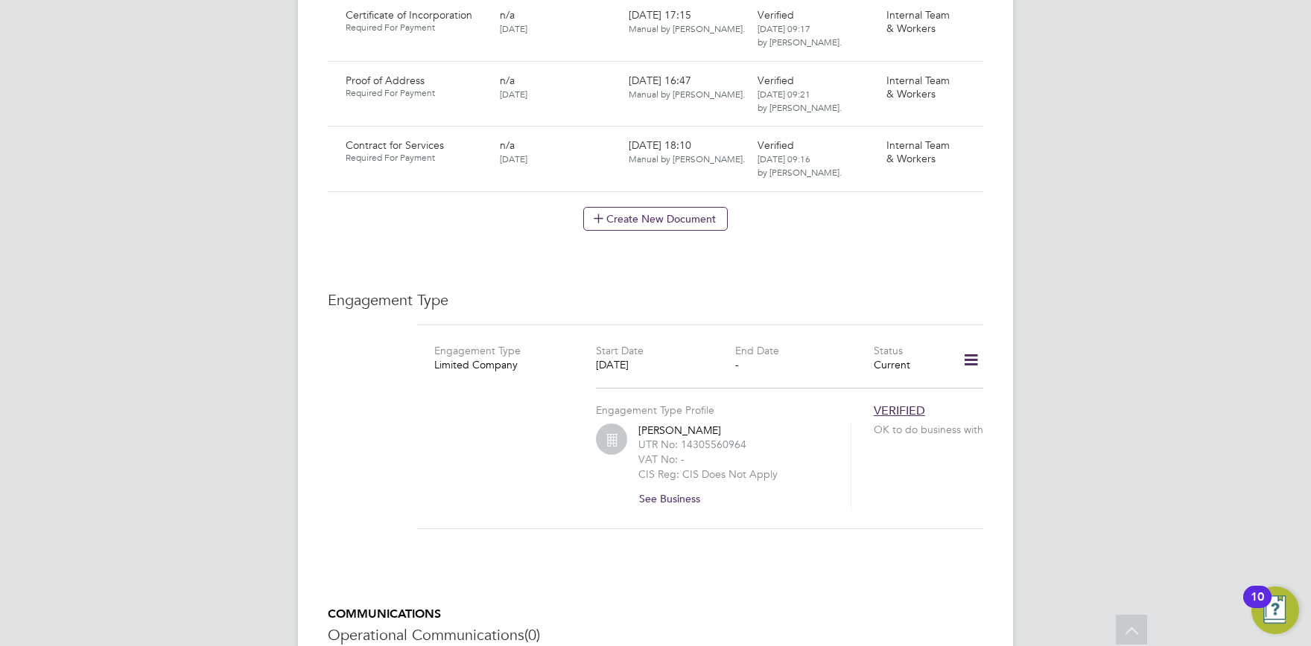
scroll to position [983, 0]
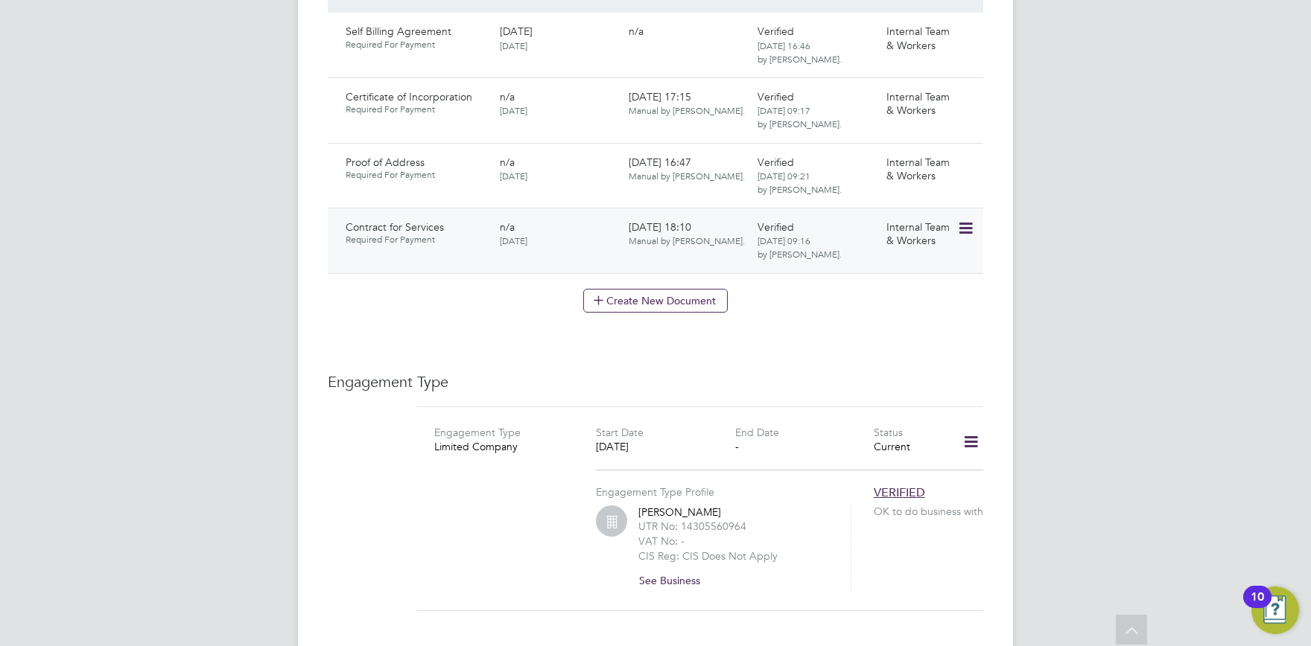
click at [971, 220] on icon at bounding box center [964, 229] width 15 height 18
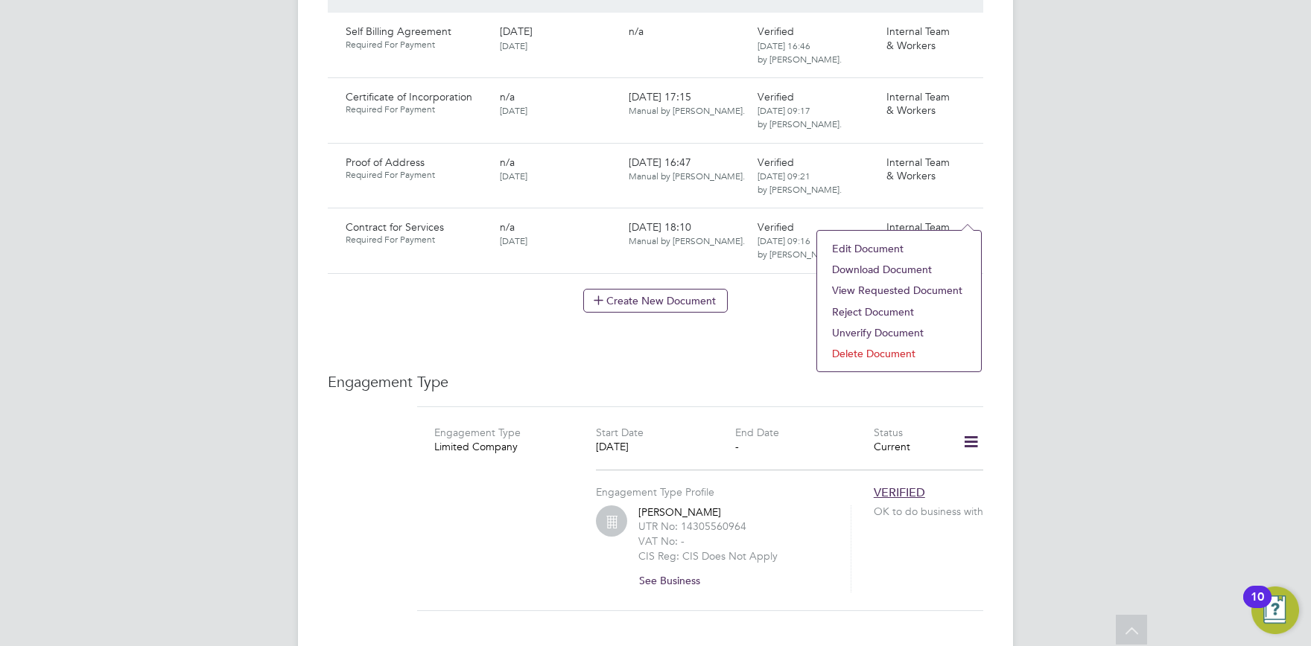
click at [878, 266] on li "Download Document" at bounding box center [898, 269] width 149 height 21
